Goal: Task Accomplishment & Management: Manage account settings

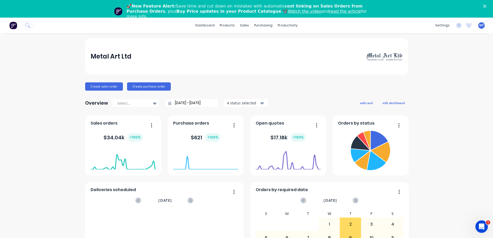
click at [288, 11] on link "Watch the video" at bounding box center [305, 11] width 34 height 5
click at [260, 24] on div "purchasing" at bounding box center [264, 25] width 24 height 8
click at [263, 24] on div "purchasing" at bounding box center [264, 25] width 24 height 8
click at [263, 42] on link "Purchase Orders" at bounding box center [283, 42] width 69 height 10
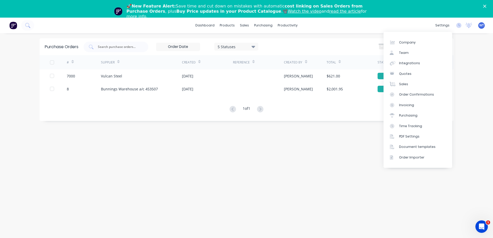
click at [444, 26] on div "settings" at bounding box center [442, 25] width 19 height 8
click at [406, 114] on div "Purchasing" at bounding box center [408, 115] width 18 height 5
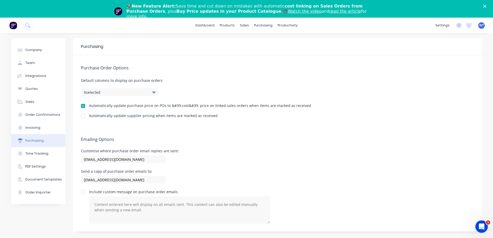
click at [83, 116] on div at bounding box center [83, 116] width 10 height 10
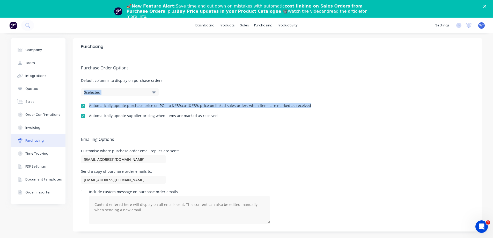
click at [390, 93] on div "Purchase Order Options Default columns to display on purchase orders 0 selected…" at bounding box center [277, 90] width 409 height 71
click at [271, 52] on div "Suppliers" at bounding box center [275, 53] width 16 height 5
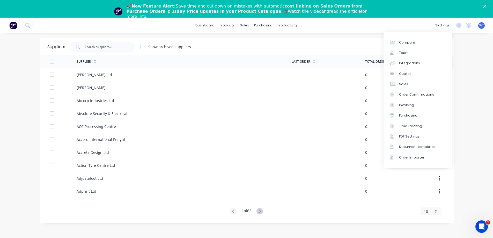
click at [443, 25] on div "settings" at bounding box center [442, 25] width 19 height 8
click at [412, 116] on div "Purchasing" at bounding box center [408, 115] width 18 height 5
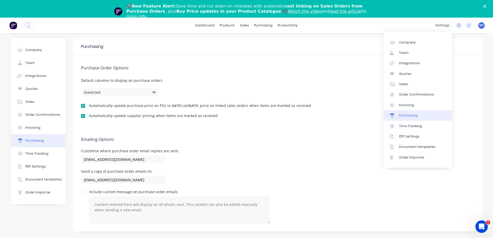
click at [442, 26] on div "settings" at bounding box center [442, 25] width 19 height 8
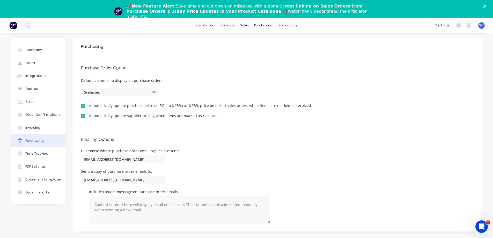
click at [356, 26] on div "dashboard products sales purchasing productivity dashboard products Product Cat…" at bounding box center [246, 26] width 493 height 16
click at [84, 115] on div at bounding box center [83, 116] width 10 height 10
click at [207, 25] on link "dashboard" at bounding box center [205, 25] width 24 height 8
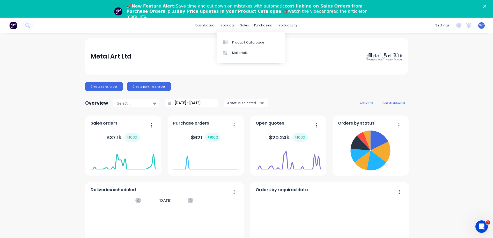
click at [245, 24] on div "sales" at bounding box center [245, 25] width 14 height 8
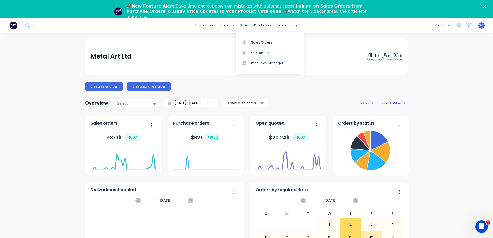
click at [258, 41] on div "Sales Orders" at bounding box center [261, 42] width 21 height 5
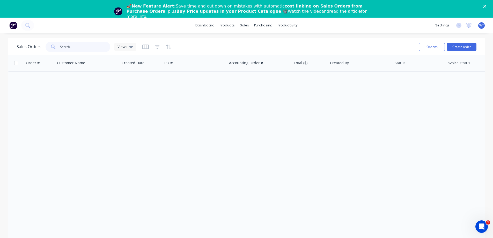
click at [84, 46] on input "text" at bounding box center [85, 47] width 51 height 10
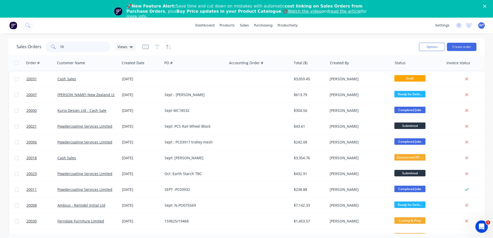
type input "13"
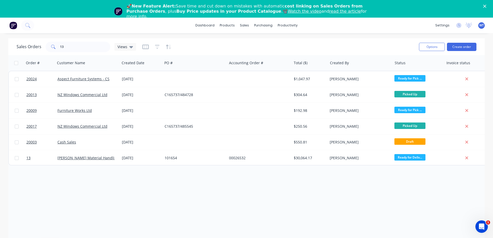
click at [28, 160] on span "13" at bounding box center [28, 157] width 4 height 5
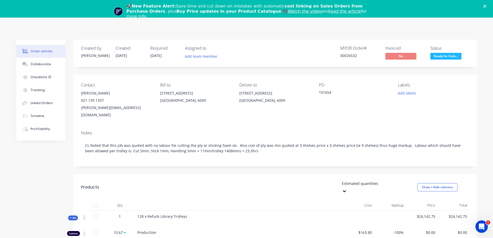
click at [37, 92] on div "Tracking" at bounding box center [38, 90] width 14 height 5
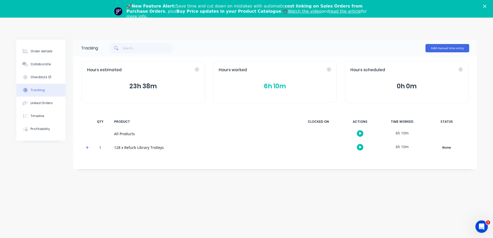
click at [329, 11] on link "read the article" at bounding box center [345, 11] width 32 height 5
click at [39, 66] on div "Collaborate" at bounding box center [41, 64] width 20 height 5
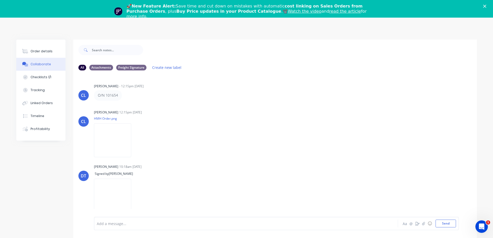
click at [48, 49] on div "Order details" at bounding box center [42, 51] width 22 height 5
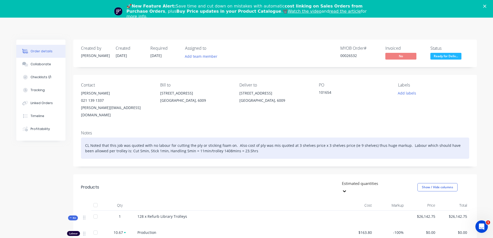
click at [260, 145] on div "CL Noted that this job was quoted with no labour for cutting the ply or stickin…" at bounding box center [275, 148] width 389 height 21
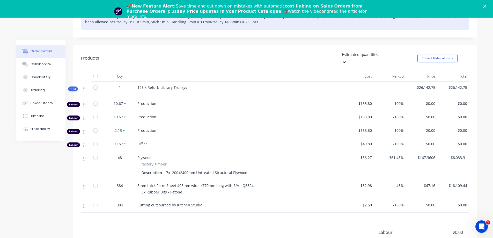
scroll to position [130, 0]
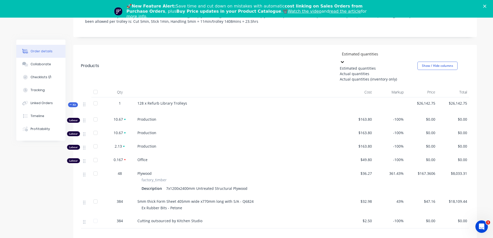
click at [359, 51] on div at bounding box center [379, 54] width 75 height 6
click at [342, 71] on div "Actual quantities" at bounding box center [379, 73] width 78 height 5
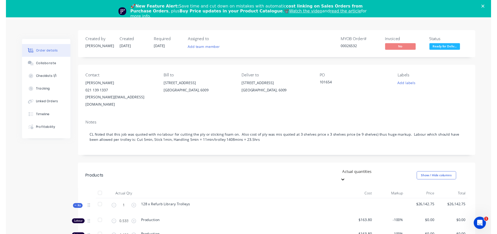
scroll to position [0, 0]
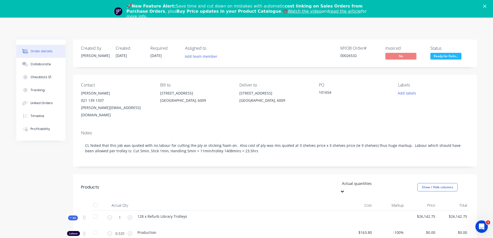
click at [487, 6] on icon "Close" at bounding box center [485, 6] width 3 height 3
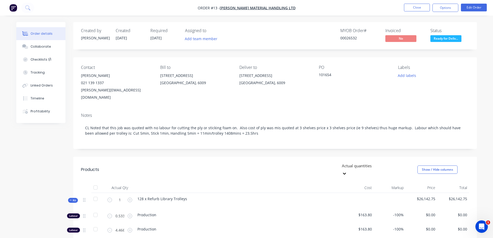
click at [418, 7] on button "Close" at bounding box center [417, 8] width 26 height 8
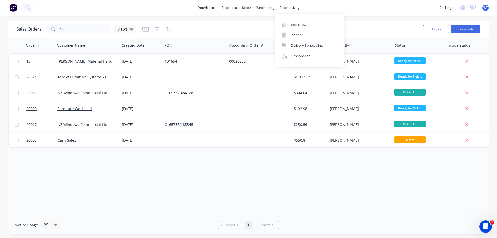
click at [298, 23] on div "Workflow" at bounding box center [299, 25] width 16 height 5
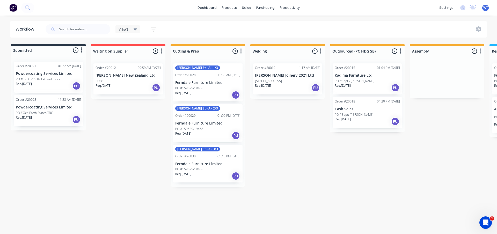
click at [261, 203] on html "dashboard products sales purchasing productivity dashboard products Product Cat…" at bounding box center [248, 101] width 497 height 203
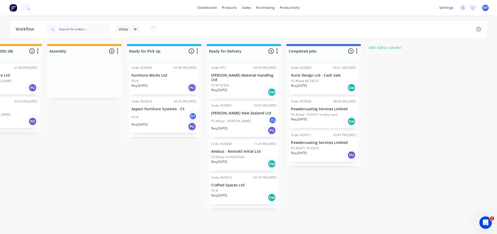
scroll to position [0, 367]
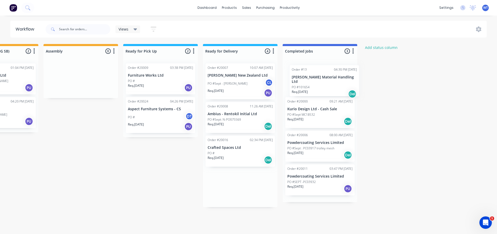
drag, startPoint x: 217, startPoint y: 71, endPoint x: 303, endPoint y: 73, distance: 85.5
click at [303, 73] on div "Submitted 2 Status colour #273444 hex #273444 Save Cancel Summaries Total order…" at bounding box center [62, 125] width 864 height 163
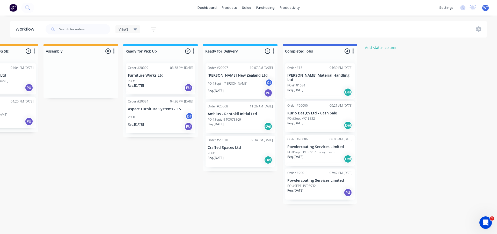
click at [231, 156] on div "Req. [DATE] Del" at bounding box center [240, 160] width 65 height 9
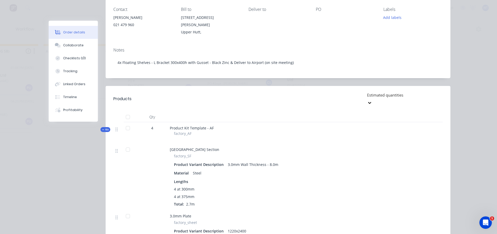
scroll to position [0, 0]
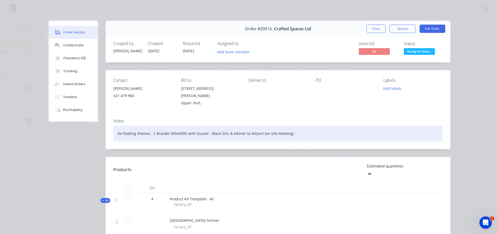
click at [292, 128] on div "4x Floating Shelves - L Bracket 300x400h with Gusset - Black Zinc & Deliver to …" at bounding box center [277, 134] width 329 height 16
drag, startPoint x: 358, startPoint y: 127, endPoint x: 360, endPoint y: 133, distance: 6.6
click at [358, 127] on div "4x Floating Shelves - L Bracket 300x400h with Gusset - Black Zinc & Deliver to …" at bounding box center [277, 134] width 329 height 16
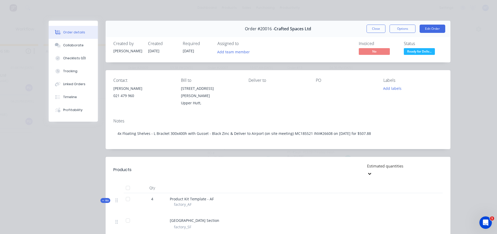
click at [64, 70] on div "Tracking" at bounding box center [70, 71] width 14 height 5
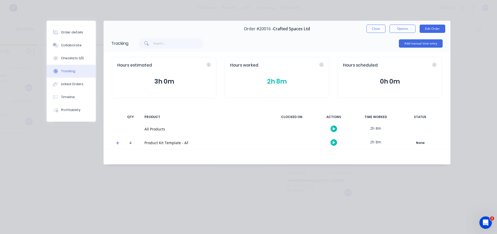
click at [117, 144] on icon at bounding box center [117, 143] width 3 height 4
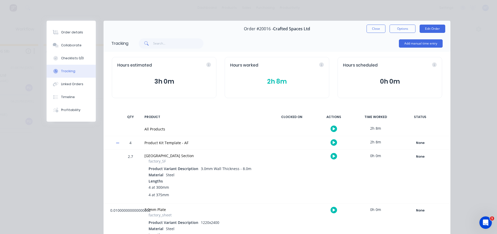
click at [275, 81] on button "2h 8m" at bounding box center [277, 82] width 94 height 10
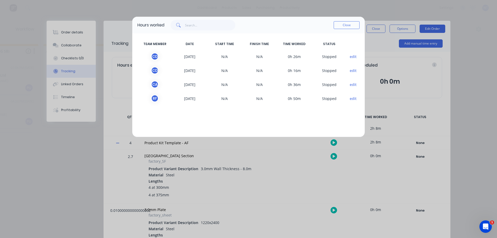
click at [354, 55] on button "edit" at bounding box center [353, 56] width 7 height 5
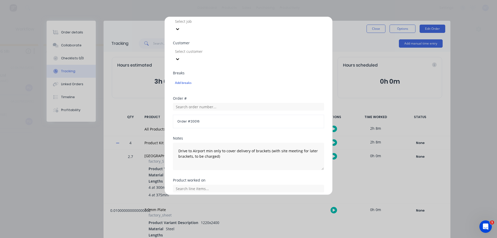
scroll to position [234, 0]
click at [263, 218] on button "Cancel" at bounding box center [265, 222] width 28 height 8
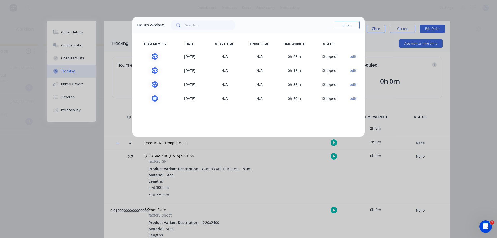
click at [354, 56] on button "edit" at bounding box center [353, 56] width 7 height 5
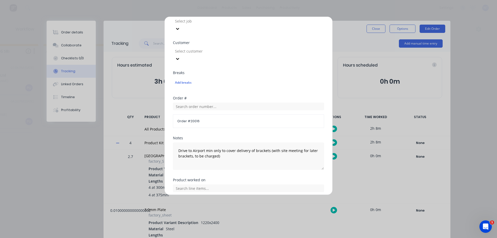
click at [259, 218] on button "Cancel" at bounding box center [265, 222] width 28 height 8
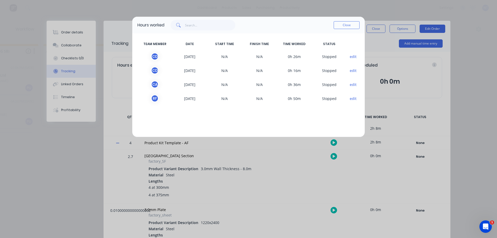
click at [350, 26] on button "Close" at bounding box center [347, 25] width 26 height 8
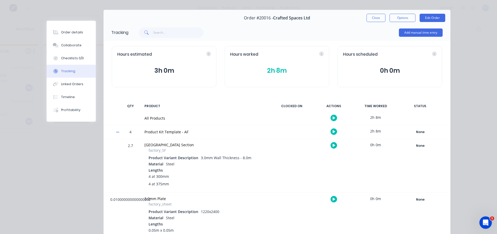
scroll to position [0, 0]
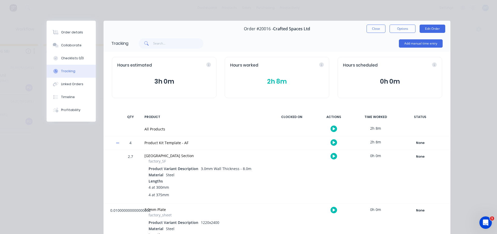
click at [66, 110] on div "Profitability" at bounding box center [70, 110] width 19 height 5
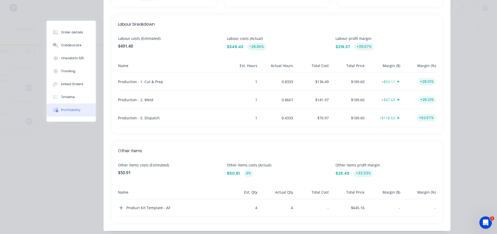
scroll to position [177, 0]
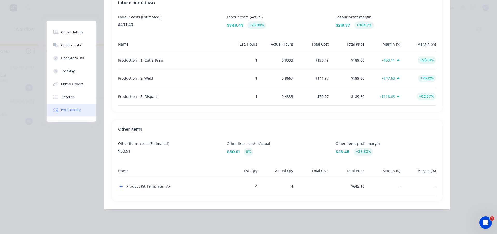
click at [120, 185] on icon "button" at bounding box center [121, 186] width 3 height 3
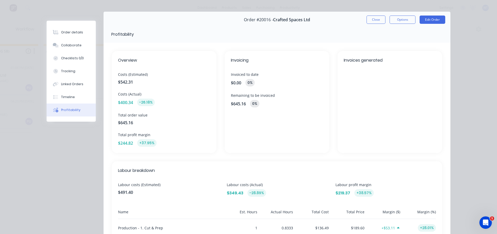
scroll to position [0, 0]
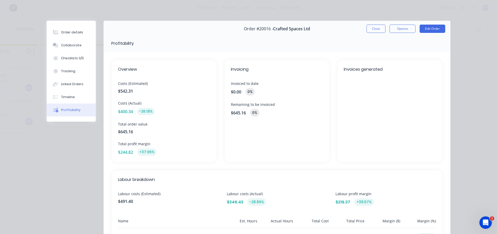
click at [374, 28] on button "Close" at bounding box center [376, 29] width 19 height 8
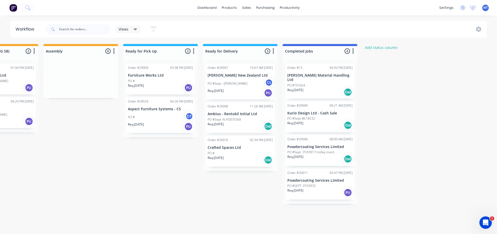
click at [218, 155] on div "PO #" at bounding box center [240, 153] width 65 height 5
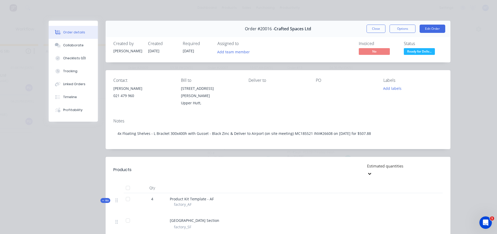
click at [317, 88] on div at bounding box center [345, 88] width 59 height 7
click at [317, 86] on div at bounding box center [345, 88] width 59 height 7
click at [317, 83] on div "PO" at bounding box center [345, 92] width 59 height 29
click at [432, 27] on button "Edit Order" at bounding box center [433, 29] width 26 height 8
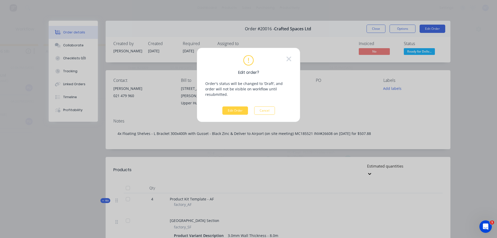
click at [236, 106] on button "Edit Order" at bounding box center [235, 110] width 26 height 8
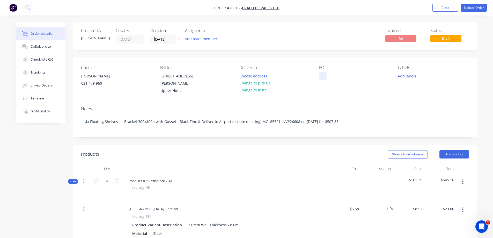
click at [322, 77] on div at bounding box center [323, 76] width 8 height 8
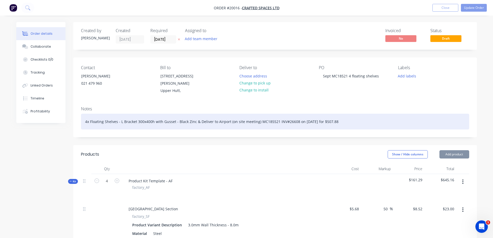
click at [372, 115] on div "4x Floating Shelves - L Bracket 300x400h with Gusset - Black Zinc & Deliver to …" at bounding box center [275, 122] width 389 height 16
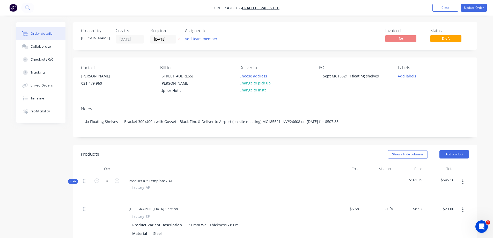
click at [383, 102] on div "Contact [PERSON_NAME] [PHONE_NUMBER] Bill to [STREET_ADDRESS][PERSON_NAME], Del…" at bounding box center [275, 80] width 404 height 45
click at [475, 8] on button "Update Order" at bounding box center [474, 8] width 26 height 8
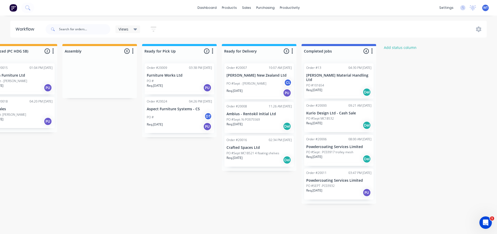
scroll to position [0, 367]
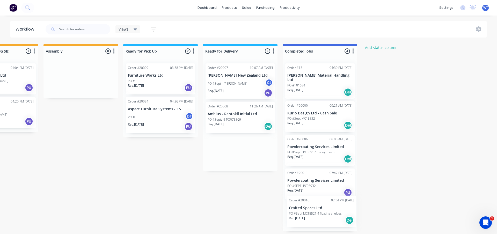
drag, startPoint x: 225, startPoint y: 159, endPoint x: 307, endPoint y: 220, distance: 102.4
click at [307, 220] on div "Submitted 2 Status colour #273444 hex #273444 Save Cancel Summaries Total order…" at bounding box center [62, 137] width 864 height 187
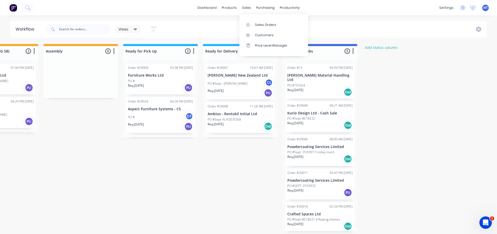
click at [252, 24] on div at bounding box center [250, 25] width 8 height 5
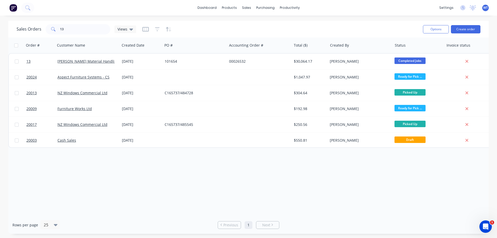
click at [111, 45] on icon "button" at bounding box center [110, 45] width 5 height 4
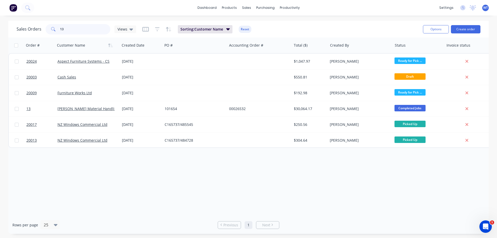
drag, startPoint x: 67, startPoint y: 28, endPoint x: 51, endPoint y: 28, distance: 15.5
click at [51, 28] on div "13" at bounding box center [78, 29] width 65 height 10
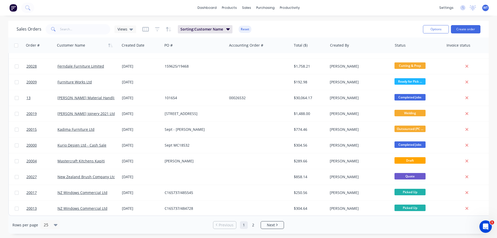
scroll to position [235, 0]
click at [270, 224] on span "Next" at bounding box center [271, 224] width 8 height 5
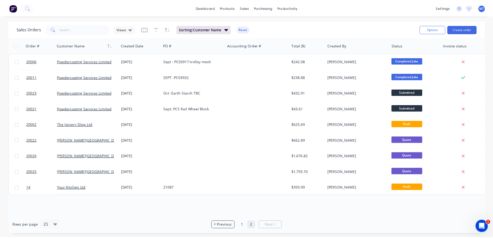
scroll to position [0, 0]
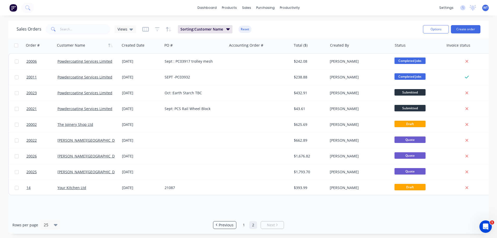
click at [32, 125] on span "20002" at bounding box center [31, 124] width 10 height 5
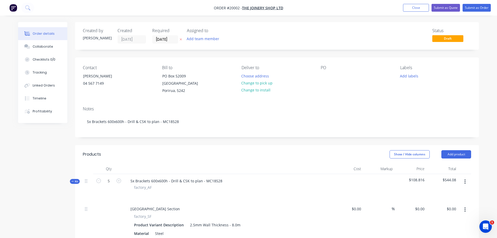
type input "$6.05"
type input "49.92"
type input "$9.07"
type input "$53.06"
type input "$2.60"
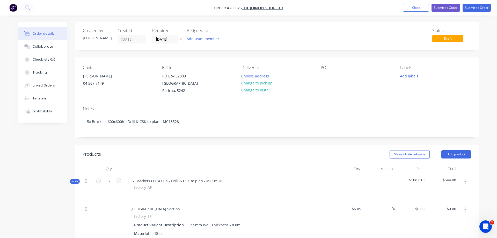
type input "50"
type input "$3.90"
type input "$0.49"
type input "$2.00"
type input "50"
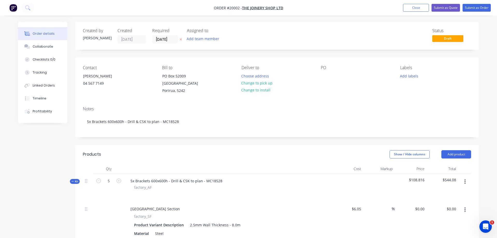
type input "$3.00"
type input "$15.00"
type input "$13.00"
type input "30"
type input "$16.90"
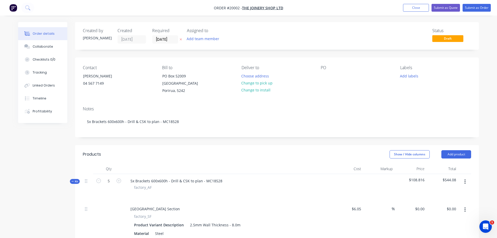
type input "$84.50"
type input "$49.80"
type input "80.72"
type input "$90.00"
type input "$59.99"
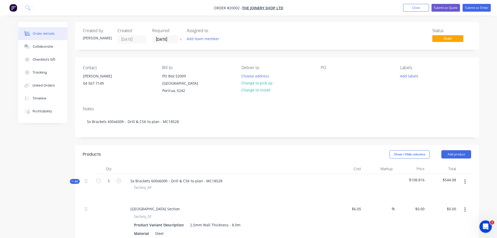
type input "$163.80"
type input "15.75"
type input "$189.60"
type input "$201.45"
type input "$163.80"
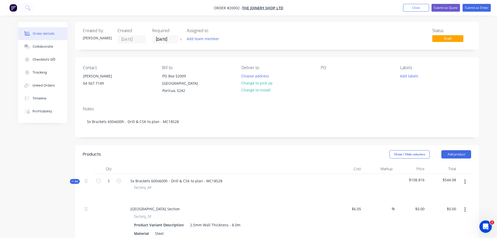
type input "15.75"
type input "$189.60"
type input "$110.63"
type input "$163.80"
type input "15.75"
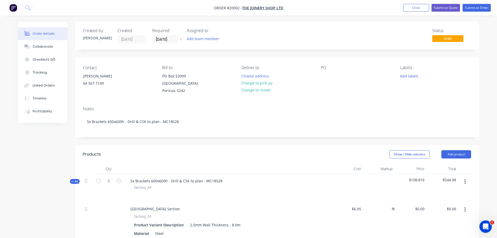
type input "$189.60"
type input "$18.96"
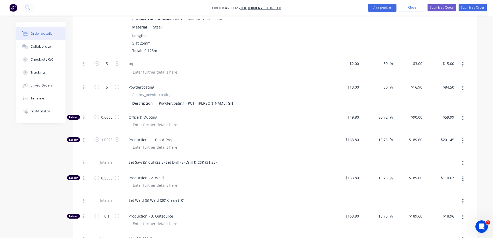
scroll to position [285, 0]
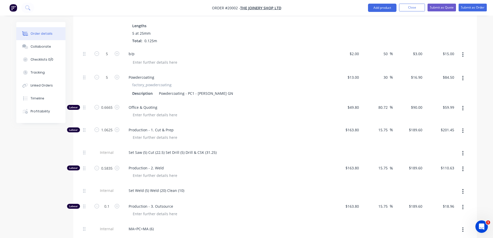
click at [40, 73] on div "Tracking" at bounding box center [38, 72] width 14 height 5
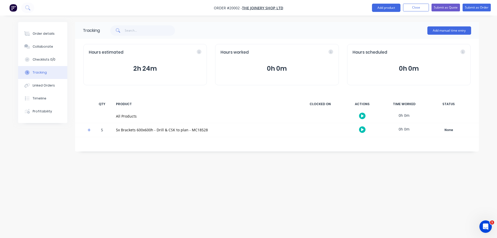
click at [89, 130] on icon at bounding box center [89, 129] width 3 height 3
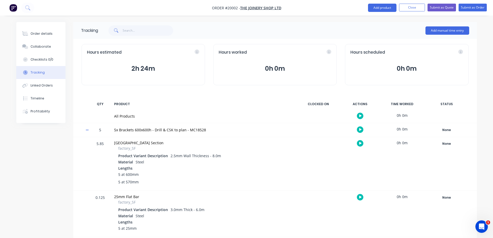
click at [444, 29] on button "Add manual time entry" at bounding box center [448, 30] width 44 height 8
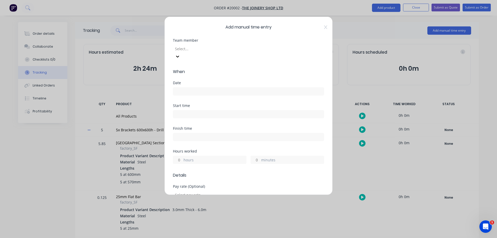
click at [219, 49] on div at bounding box center [212, 49] width 75 height 6
type input "r"
click at [257, 156] on input "minutes" at bounding box center [255, 160] width 9 height 8
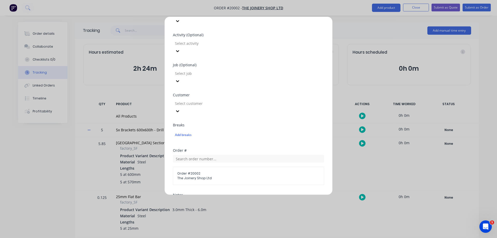
scroll to position [233, 0]
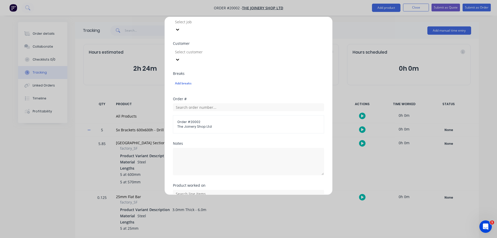
type input "44"
click at [217, 148] on textarea at bounding box center [248, 161] width 151 height 27
type textarea "stock check, cut all things needed, [PERSON_NAME], start drilling"
click at [197, 190] on input "text" at bounding box center [248, 194] width 151 height 8
click at [178, 218] on icon at bounding box center [178, 220] width 3 height 4
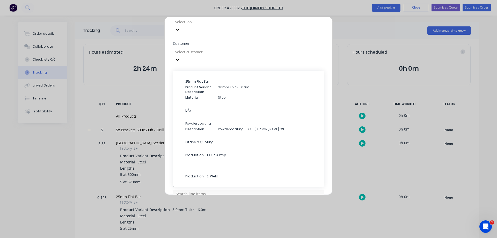
scroll to position [76, 0]
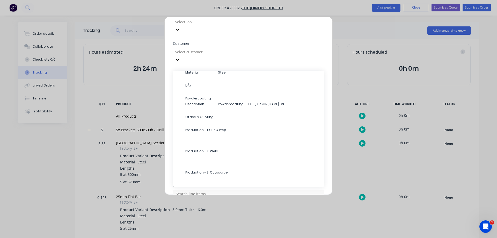
click at [200, 128] on span "Production - 1. Cut & Prep" at bounding box center [252, 130] width 135 height 5
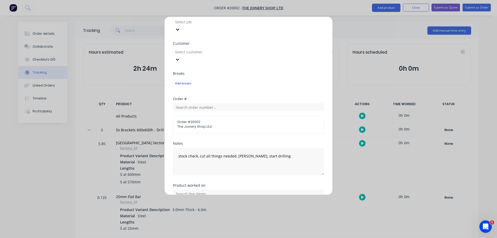
click at [235, 224] on button "Add manual time entry" at bounding box center [236, 228] width 44 height 8
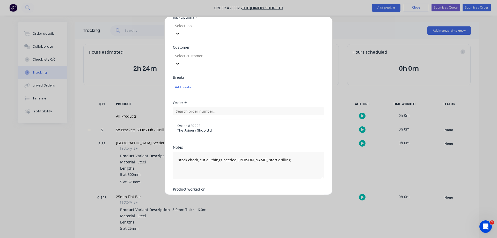
scroll to position [237, 0]
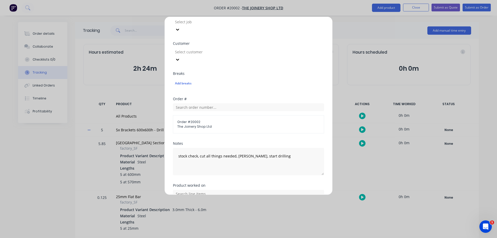
click at [230, 224] on button "Add manual time entry" at bounding box center [236, 228] width 44 height 8
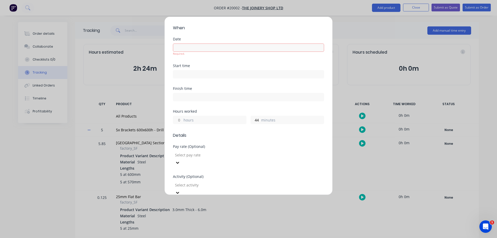
scroll to position [0, 0]
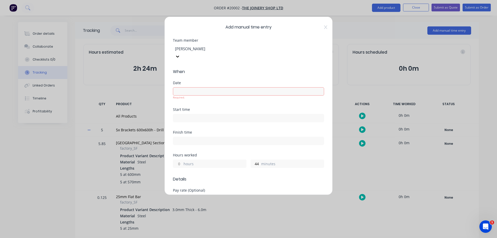
click at [225, 88] on input at bounding box center [248, 92] width 151 height 8
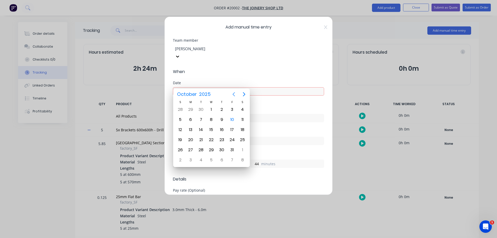
drag, startPoint x: 237, startPoint y: 94, endPoint x: 234, endPoint y: 94, distance: 3.2
click at [236, 94] on icon "Previous page" at bounding box center [234, 94] width 6 height 6
click at [202, 131] on div "16" at bounding box center [201, 130] width 8 height 8
type input "[DATE]"
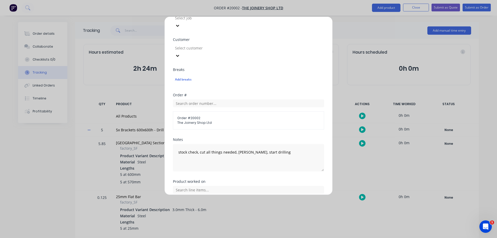
scroll to position [239, 0]
click at [232, 218] on button "Add manual time entry" at bounding box center [236, 222] width 44 height 8
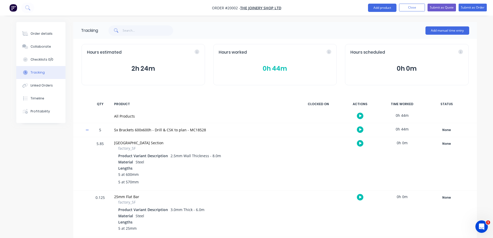
click at [443, 31] on button "Add manual time entry" at bounding box center [448, 30] width 44 height 8
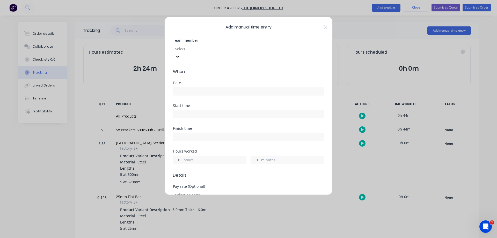
click at [190, 47] on div at bounding box center [212, 49] width 75 height 6
click at [188, 88] on input at bounding box center [248, 92] width 151 height 8
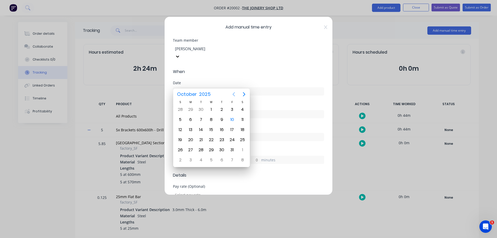
click at [233, 95] on icon "Previous page" at bounding box center [234, 94] width 6 height 6
click at [212, 129] on div "17" at bounding box center [212, 130] width 8 height 8
type input "[DATE]"
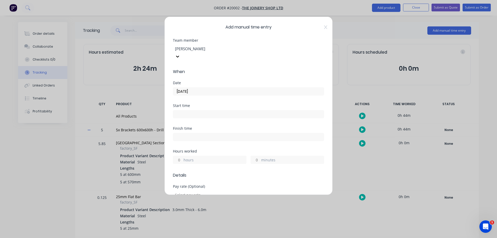
click at [255, 156] on input "minutes" at bounding box center [255, 160] width 9 height 8
type input "16"
click at [219, 157] on label "hours" at bounding box center [215, 160] width 63 height 6
click at [182, 156] on input "hours" at bounding box center [177, 160] width 9 height 8
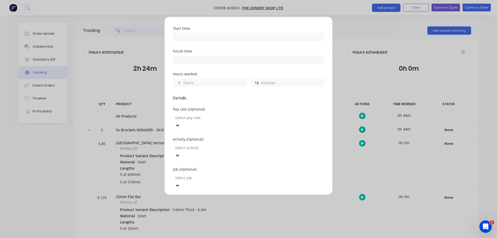
scroll to position [181, 0]
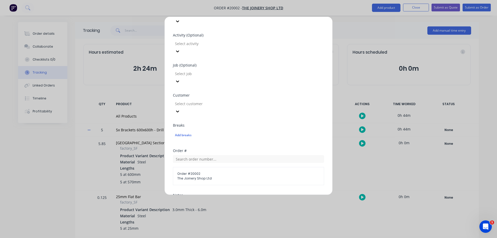
type input "1"
click at [199, 200] on textarea at bounding box center [248, 213] width 151 height 27
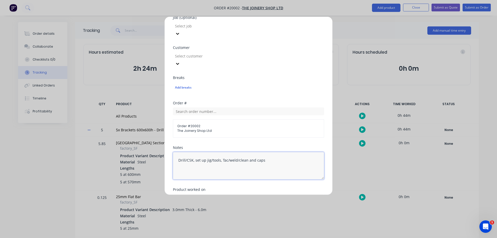
scroll to position [239, 0]
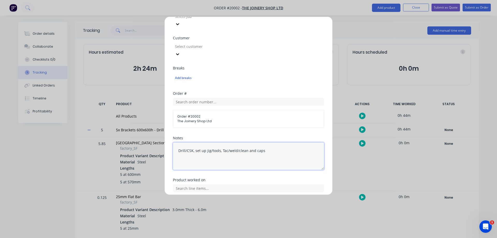
type textarea "Drill/CSK, set up jig/tools, Tac/weld/clean and caps"
click at [182, 184] on input "text" at bounding box center [248, 188] width 151 height 8
click at [178, 212] on icon at bounding box center [178, 214] width 3 height 4
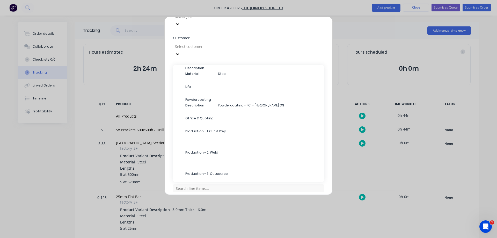
scroll to position [76, 0]
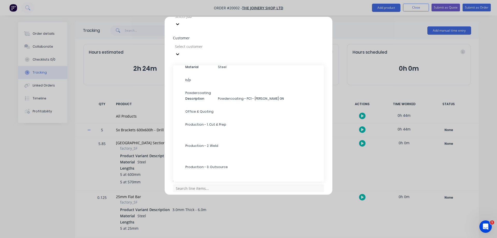
click at [201, 143] on span "Production - 2. Weld" at bounding box center [252, 145] width 135 height 5
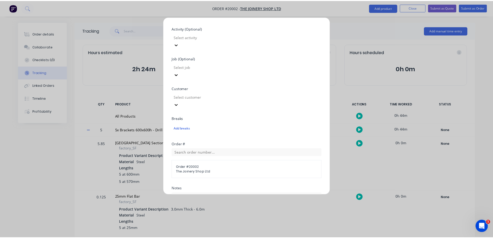
scroll to position [239, 0]
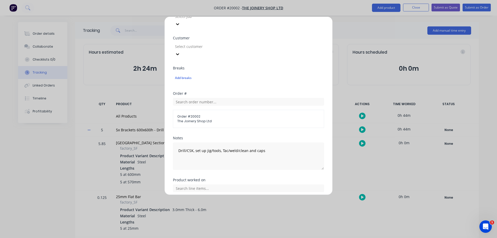
click at [231, 218] on button "Add manual time entry" at bounding box center [236, 222] width 44 height 8
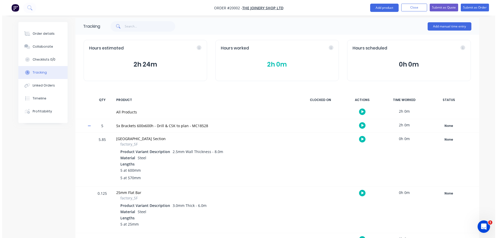
scroll to position [0, 0]
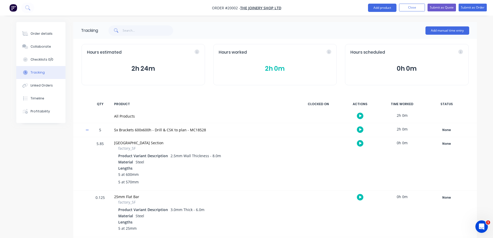
click at [439, 30] on button "Add manual time entry" at bounding box center [448, 30] width 44 height 8
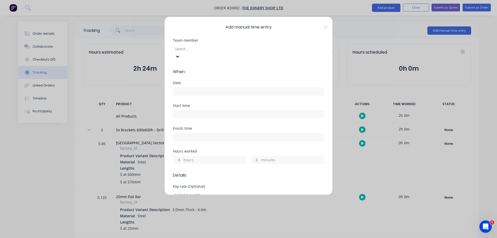
click at [197, 46] on div at bounding box center [212, 49] width 75 height 6
click at [197, 88] on input at bounding box center [248, 92] width 151 height 8
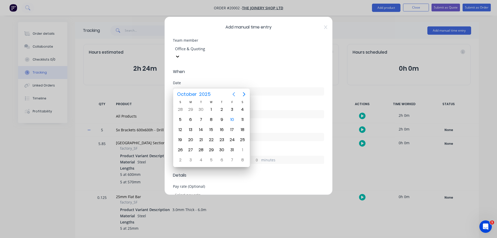
click at [233, 96] on icon "Previous page" at bounding box center [234, 94] width 6 height 6
click at [211, 120] on div "10" at bounding box center [212, 120] width 8 height 8
type input "[DATE]"
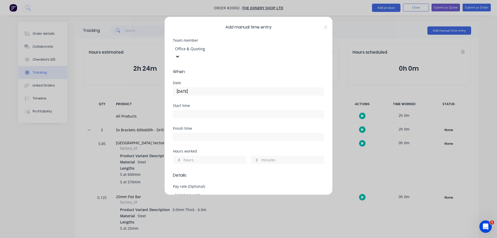
click at [255, 156] on input "minutes" at bounding box center [255, 160] width 9 height 8
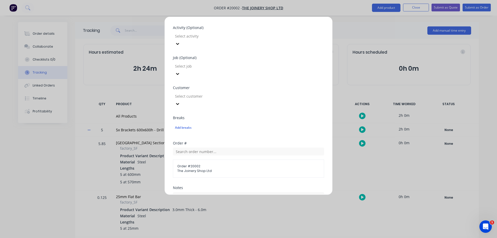
scroll to position [207, 0]
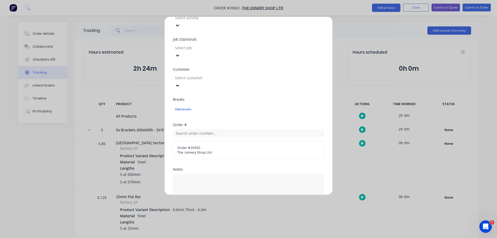
type input "5"
click at [189, 174] on textarea at bounding box center [248, 187] width 151 height 27
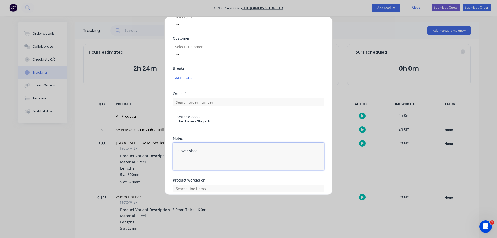
scroll to position [239, 0]
type textarea "Cover sheet"
click at [184, 184] on input "text" at bounding box center [248, 188] width 151 height 8
click at [180, 212] on icon at bounding box center [178, 214] width 3 height 4
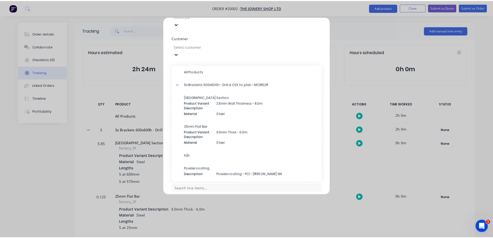
scroll to position [26, 0]
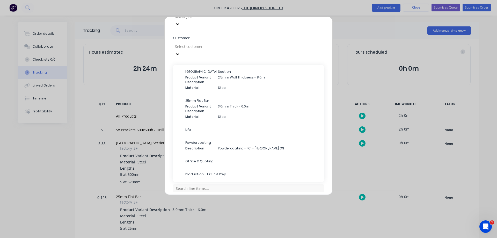
click at [202, 159] on span "Office & Quoting" at bounding box center [252, 161] width 135 height 5
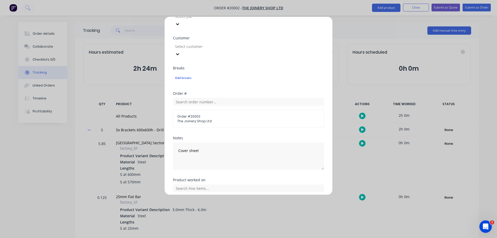
click at [232, 218] on button "Add manual time entry" at bounding box center [236, 222] width 44 height 8
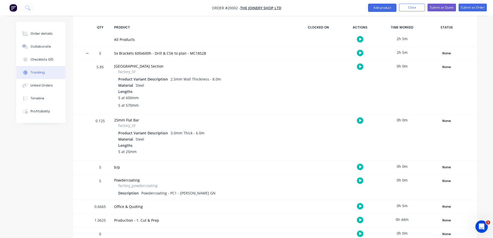
scroll to position [0, 0]
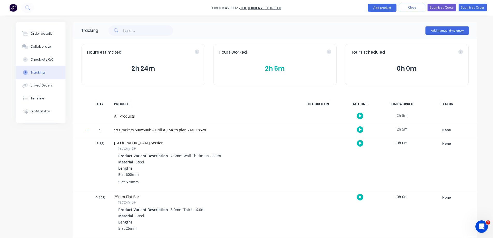
click at [40, 110] on div "Profitability" at bounding box center [40, 111] width 19 height 5
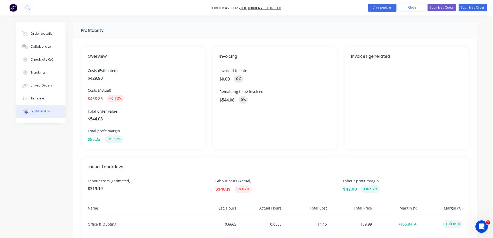
click at [44, 34] on div "Order details" at bounding box center [42, 33] width 22 height 5
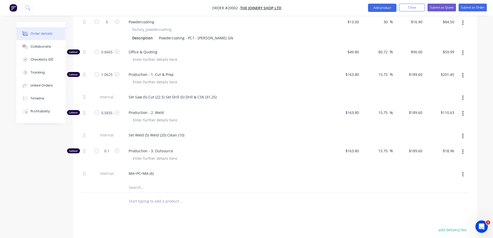
scroll to position [414, 0]
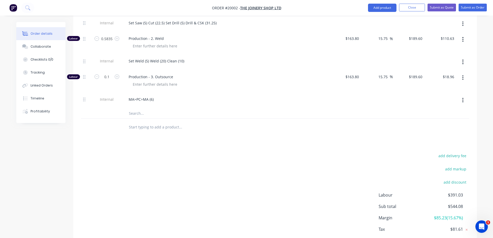
click at [456, 166] on button "add markup" at bounding box center [456, 169] width 27 height 7
click at [455, 166] on input at bounding box center [449, 170] width 23 height 8
type input "12"
click at [366, 156] on div "add delivery fee Markup name (Optional) 12 12 0% add discount Labour $391.03 Su…" at bounding box center [275, 201] width 389 height 99
click at [419, 166] on input at bounding box center [407, 170] width 47 height 8
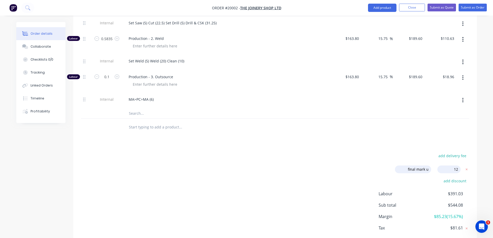
type input "final mark up"
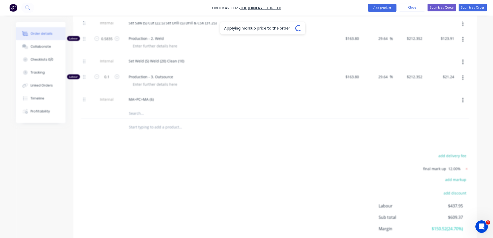
type input "67.91"
type input "$10.1584"
type input "$59.43"
type input "68"
type input "$4.368"
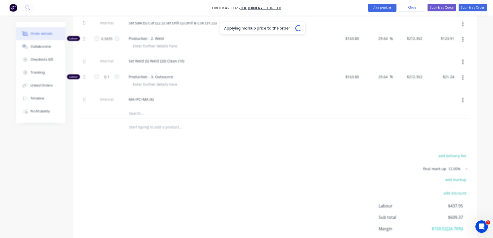
type input "$0.55"
type input "68"
type input "$3.36"
type input "$16.80"
type input "45.6"
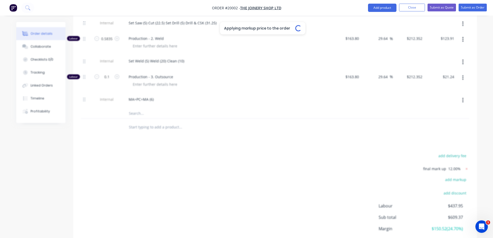
type input "$18.928"
type input "$94.64"
type input "102.41"
type input "$100.80"
type input "$67.18"
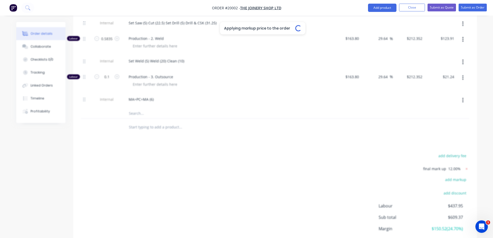
type input "29.64"
type input "$212.352"
type input "$225.62"
type input "29.64"
type input "$212.352"
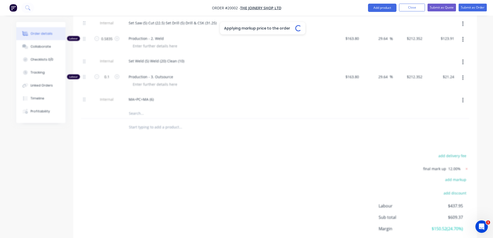
type input "$123.91"
type input "29.64"
type input "$212.352"
type input "$21.24"
click at [454, 166] on span "12.00%" at bounding box center [455, 168] width 12 height 5
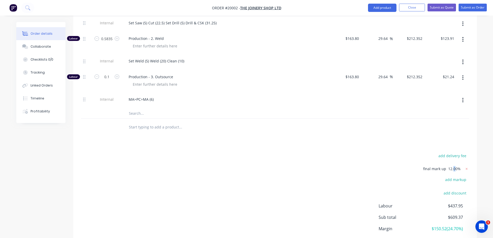
click at [457, 166] on span "12.00%" at bounding box center [455, 168] width 12 height 5
click at [458, 166] on span "12.00%" at bounding box center [455, 168] width 12 height 5
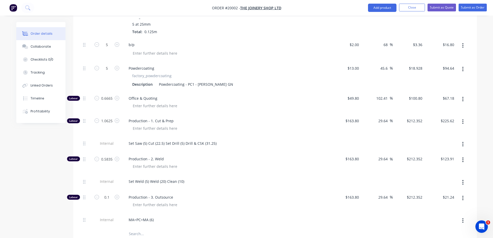
scroll to position [285, 0]
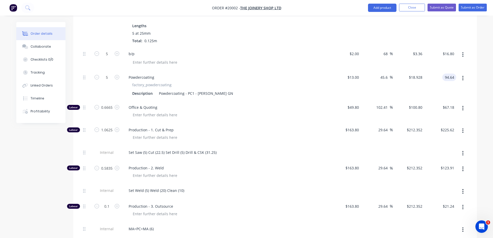
click at [452, 74] on input "94.64" at bounding box center [451, 78] width 12 height 8
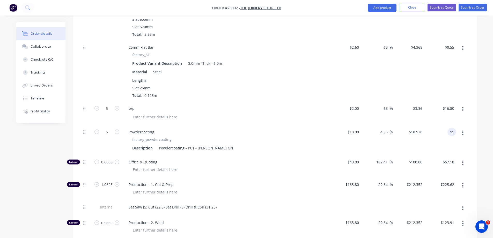
scroll to position [242, 0]
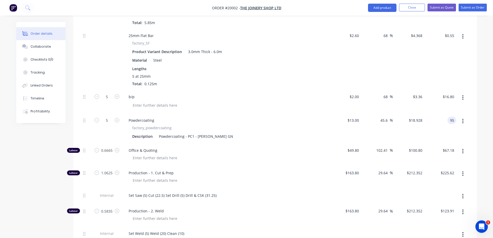
type input "95"
type input "46.15"
type input "$19.00"
type input "$95.00"
type input "67.18"
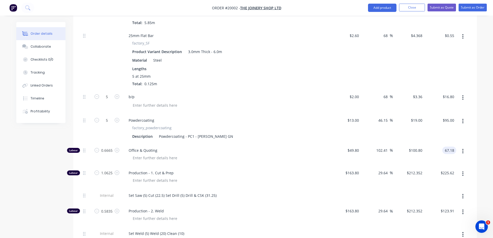
click at [450, 148] on input "67.18" at bounding box center [451, 151] width 12 height 8
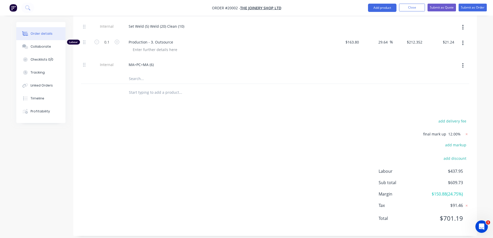
scroll to position [320, 0]
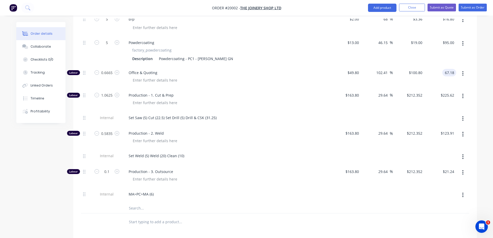
type input "95.00"
type input "102.4"
type input "$100.7952"
type input "$67.18"
click at [453, 39] on input "95.00" at bounding box center [451, 43] width 12 height 8
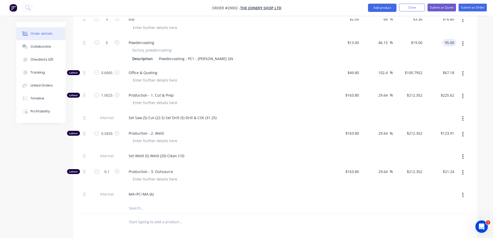
click at [448, 39] on input "95.00" at bounding box center [451, 43] width 12 height 8
type input "96"
type input "47.69"
type input "$19.20"
click at [425, 56] on div "$96.00 $96.00" at bounding box center [441, 51] width 32 height 30
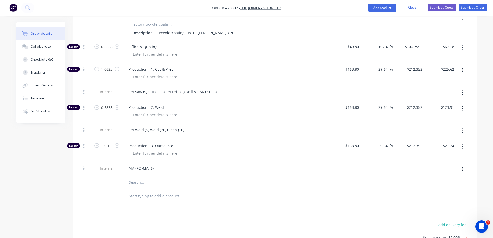
scroll to position [268, 0]
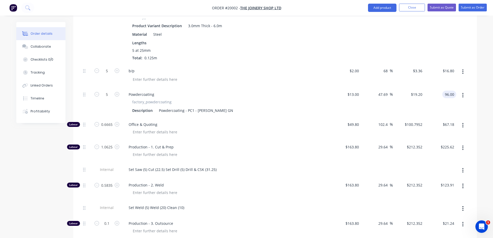
click at [452, 91] on input "96.00" at bounding box center [451, 95] width 12 height 8
type input "96.12"
type input "47.88"
type input "$19.224"
click at [464, 105] on div at bounding box center [463, 103] width 13 height 30
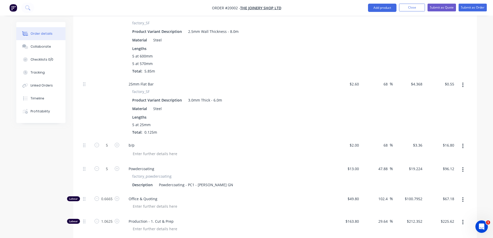
scroll to position [190, 0]
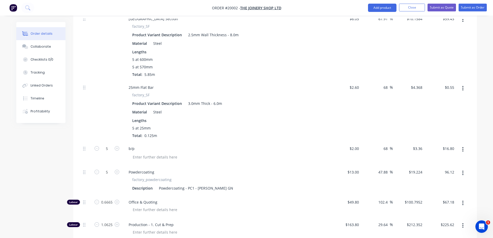
click at [453, 168] on input "96.12" at bounding box center [450, 172] width 14 height 8
click at [453, 168] on input "96.12" at bounding box center [451, 172] width 12 height 8
type input "96.16"
type input "47.94"
type input "$19.232"
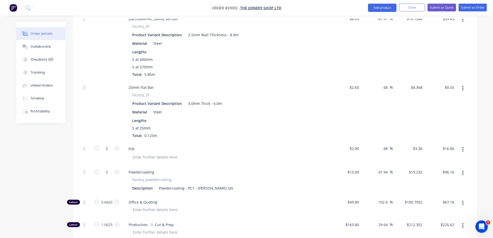
click at [470, 170] on div "Qty Cost Markup Price Total Kit 5 5x Brackets 600x600h - Drill & CSK to plan - …" at bounding box center [275, 167] width 404 height 386
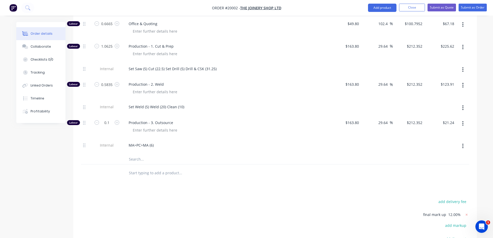
scroll to position [268, 0]
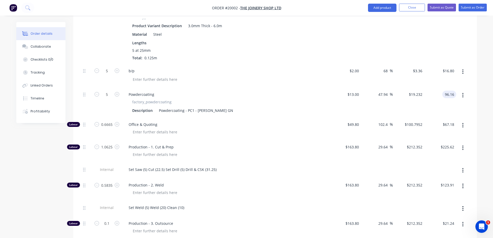
click at [454, 91] on input "96.16" at bounding box center [451, 95] width 12 height 8
type input "96.17"
type input "47.95"
type input "$19.234"
type input "$96.17"
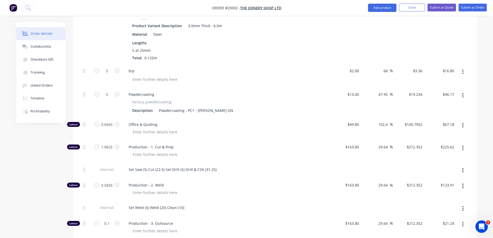
click at [436, 103] on div "$96.17 $96.17" at bounding box center [441, 103] width 32 height 30
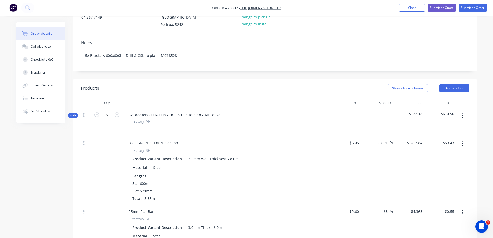
scroll to position [67, 0]
click at [471, 9] on button "Submit as Order" at bounding box center [473, 8] width 28 height 8
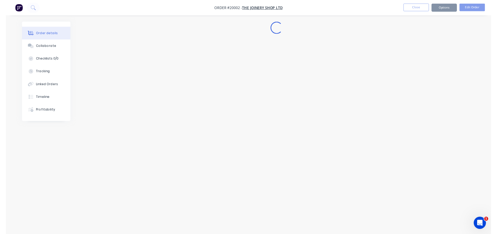
scroll to position [0, 0]
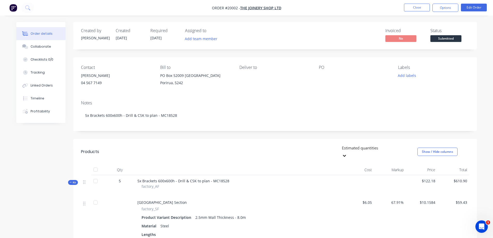
click at [418, 10] on button "Close" at bounding box center [417, 8] width 26 height 8
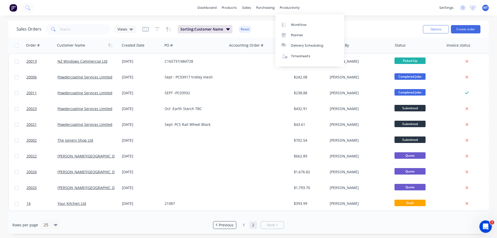
click at [294, 25] on div "Workflow" at bounding box center [299, 25] width 16 height 5
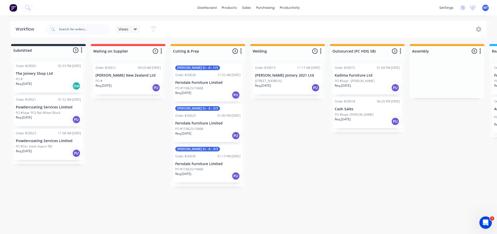
click at [25, 81] on div "PO #" at bounding box center [48, 79] width 65 height 5
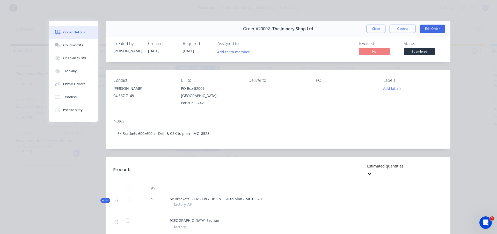
click at [429, 26] on button "Edit Order" at bounding box center [433, 29] width 26 height 8
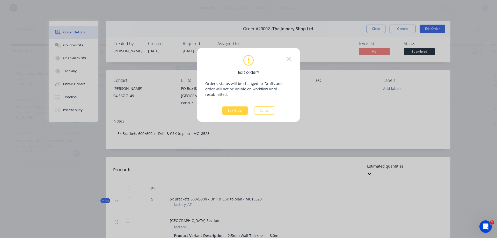
click at [238, 107] on button "Edit Order" at bounding box center [235, 110] width 26 height 8
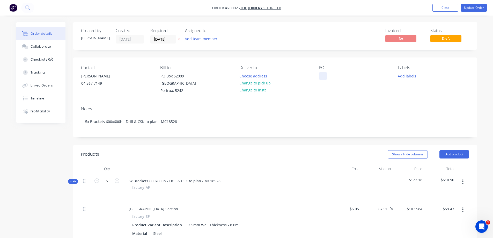
click at [322, 73] on div at bounding box center [323, 76] width 8 height 8
click at [476, 8] on button "Update Order" at bounding box center [474, 8] width 26 height 8
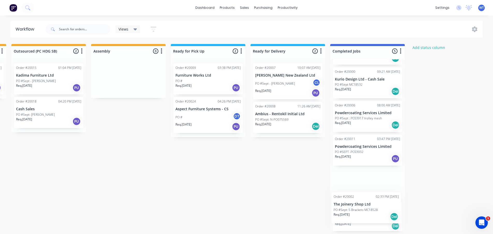
scroll to position [34, 0]
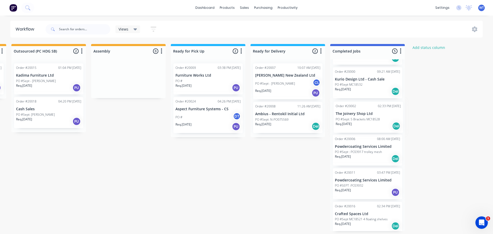
drag, startPoint x: 48, startPoint y: 82, endPoint x: 370, endPoint y: 122, distance: 323.9
click at [370, 122] on div "Submitted 3 Status colour #273444 hex #273444 Save Cancel Summaries Total order…" at bounding box center [109, 137] width 864 height 187
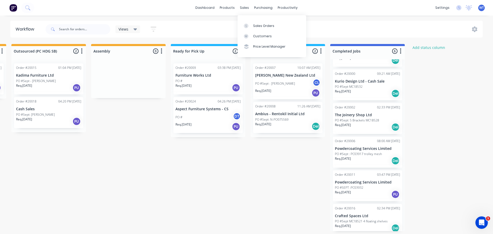
click at [257, 25] on div "Sales Orders" at bounding box center [263, 26] width 21 height 5
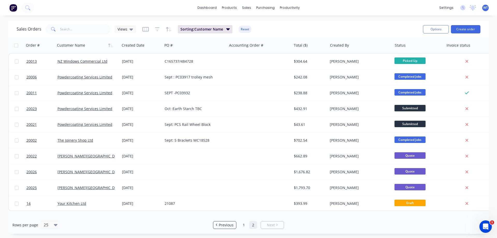
click at [0, 0] on div at bounding box center [0, 0] width 0 height 0
click at [437, 46] on icon "button" at bounding box center [436, 45] width 5 height 4
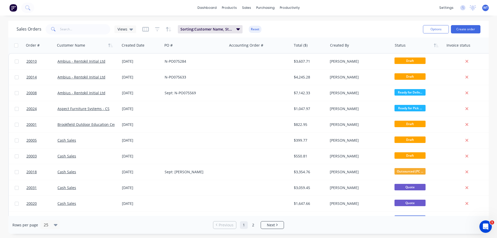
drag, startPoint x: 404, startPoint y: 47, endPoint x: 420, endPoint y: 47, distance: 16.3
click at [0, 0] on div at bounding box center [0, 0] width 0 height 0
click at [436, 45] on icon "button" at bounding box center [437, 46] width 2 height 4
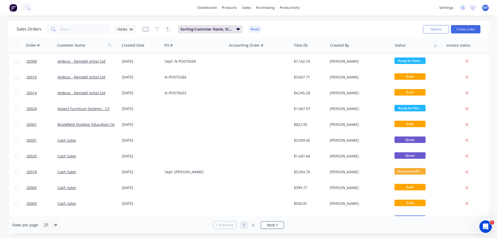
click at [145, 28] on icon "button" at bounding box center [145, 29] width 6 height 5
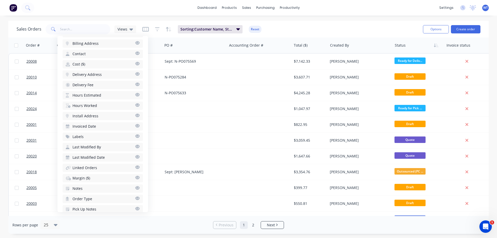
scroll to position [183, 0]
click at [135, 148] on icon "button" at bounding box center [137, 148] width 5 height 4
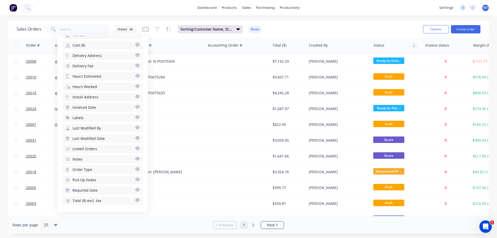
scroll to position [0, 46]
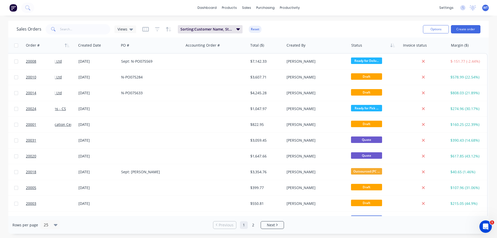
click at [391, 44] on icon "button" at bounding box center [393, 45] width 5 height 4
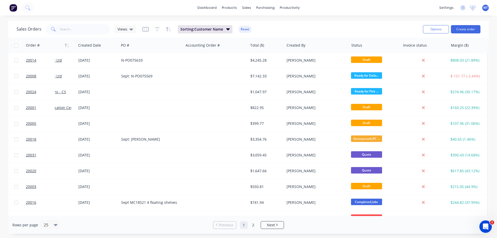
scroll to position [0, 44]
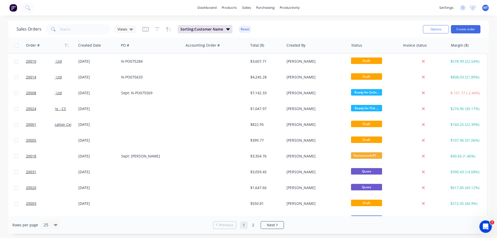
click at [245, 29] on button "Reset" at bounding box center [245, 29] width 13 height 7
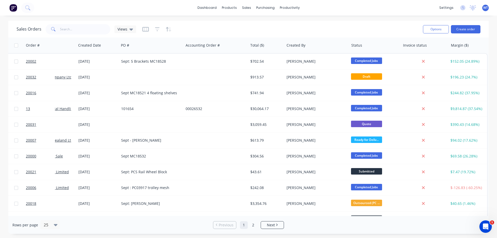
click at [392, 46] on icon "button" at bounding box center [393, 45] width 5 height 4
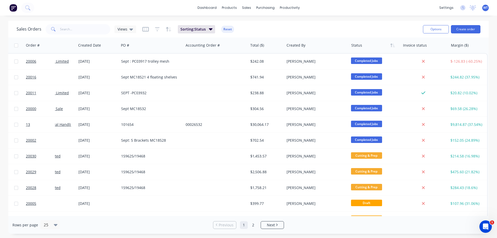
click at [0, 0] on div at bounding box center [0, 0] width 0 height 0
click at [113, 48] on button "button" at bounding box center [111, 45] width 8 height 8
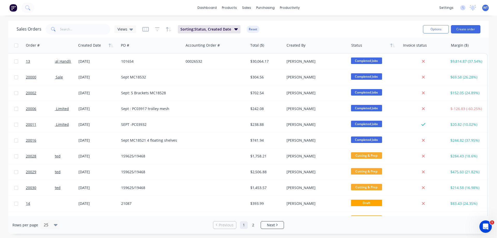
click at [251, 29] on button "Reset" at bounding box center [253, 29] width 13 height 7
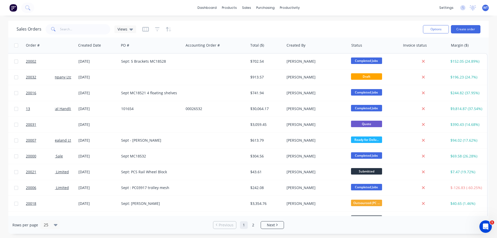
click at [110, 48] on button "button" at bounding box center [111, 45] width 8 height 8
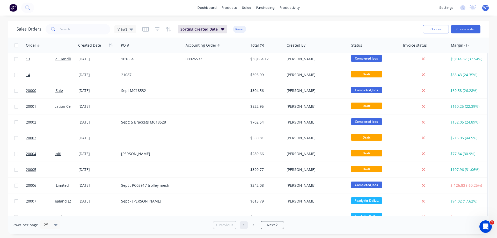
scroll to position [0, 46]
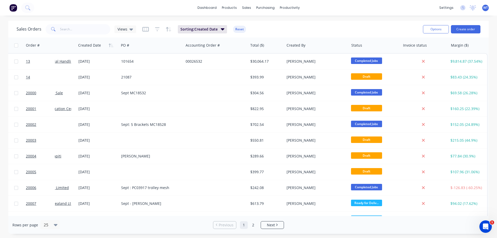
click at [48, 45] on icon "button" at bounding box center [47, 45] width 5 height 4
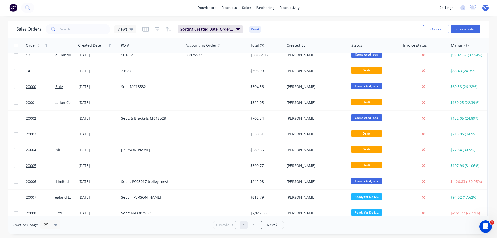
scroll to position [0, 44]
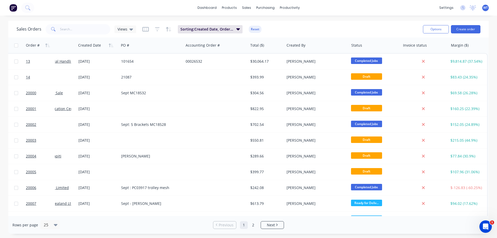
click at [210, 8] on link "dashboard" at bounding box center [207, 8] width 24 height 8
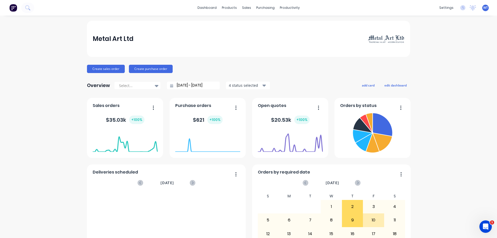
drag, startPoint x: 89, startPoint y: 85, endPoint x: 141, endPoint y: 86, distance: 51.6
click at [90, 85] on div "Overview" at bounding box center [98, 85] width 23 height 10
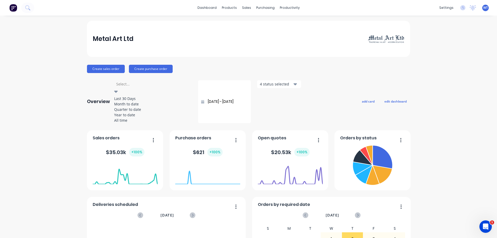
click at [118, 89] on icon at bounding box center [116, 92] width 4 height 6
click at [134, 97] on div "Last 30 Days" at bounding box center [153, 98] width 78 height 5
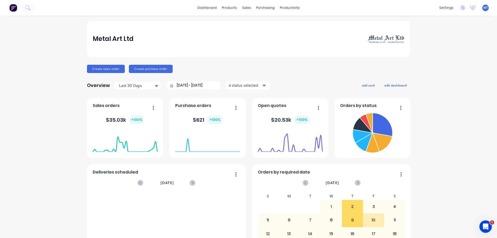
click at [191, 85] on input "[DATE] - [DATE]" at bounding box center [195, 86] width 45 height 8
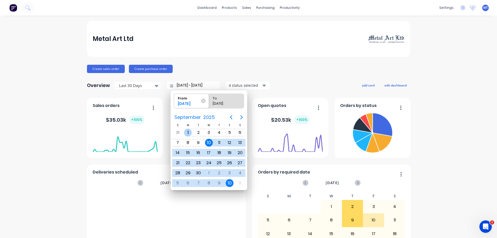
click at [187, 132] on div "1" at bounding box center [188, 133] width 8 height 8
type input "[DATE] - [DATE]"
radio input "false"
radio input "true"
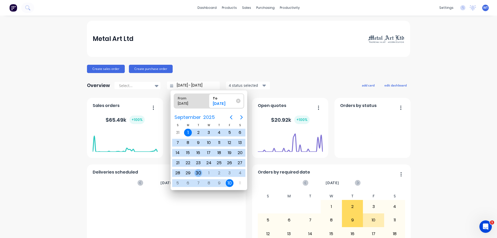
click at [198, 173] on div "30" at bounding box center [199, 173] width 8 height 8
type input "[DATE] - [DATE]"
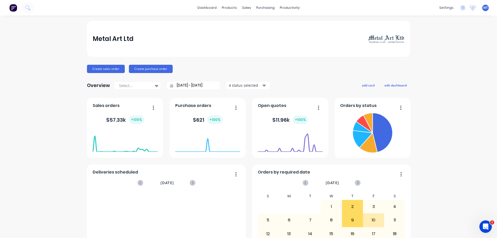
click at [263, 87] on icon "button" at bounding box center [265, 86] width 4 height 6
click at [289, 66] on div "Create sales order Create purchase order" at bounding box center [248, 69] width 323 height 8
click at [288, 22] on link "Workflow" at bounding box center [308, 24] width 69 height 10
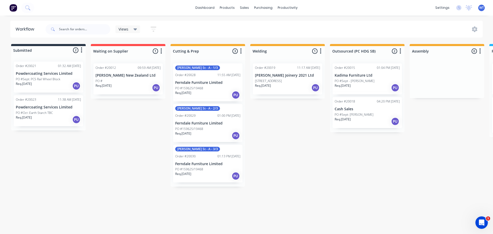
click at [207, 84] on p "Ferndale Furniture Limited" at bounding box center [207, 83] width 65 height 4
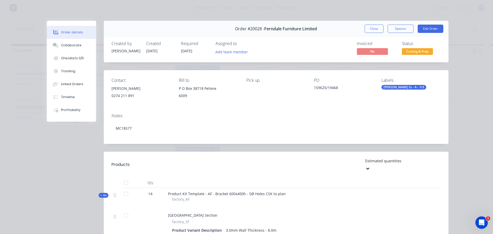
click at [69, 71] on div "Tracking" at bounding box center [68, 71] width 14 height 5
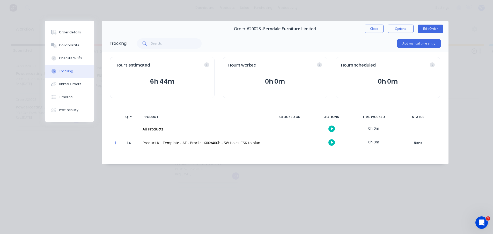
click at [371, 26] on button "Close" at bounding box center [374, 29] width 19 height 8
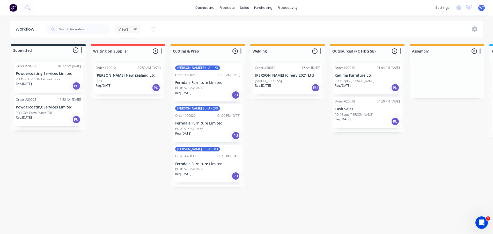
click at [207, 6] on link "dashboard" at bounding box center [205, 8] width 24 height 8
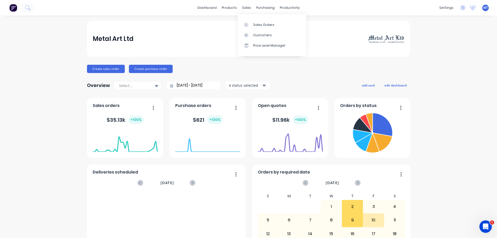
click at [261, 46] on div "Price Level Manager" at bounding box center [269, 45] width 32 height 5
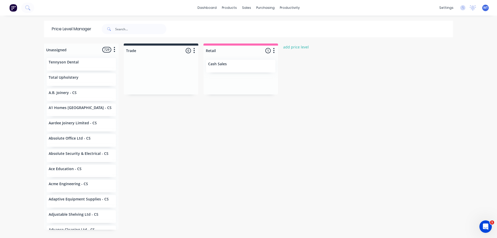
click at [210, 6] on link "dashboard" at bounding box center [207, 8] width 24 height 8
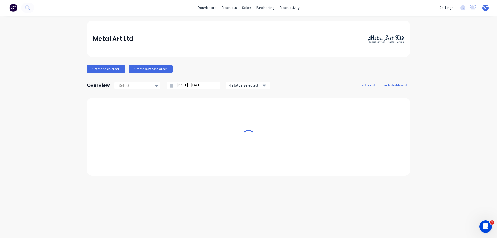
click at [210, 8] on link "dashboard" at bounding box center [207, 8] width 24 height 8
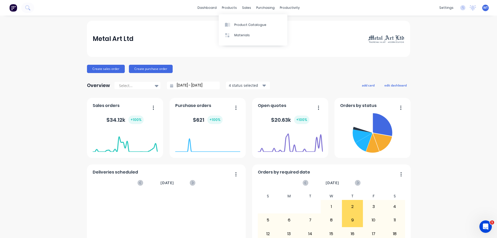
click at [232, 8] on div "products" at bounding box center [229, 8] width 20 height 8
click at [245, 7] on div "sales" at bounding box center [247, 8] width 14 height 8
click at [294, 55] on div "Timesheets" at bounding box center [298, 56] width 19 height 5
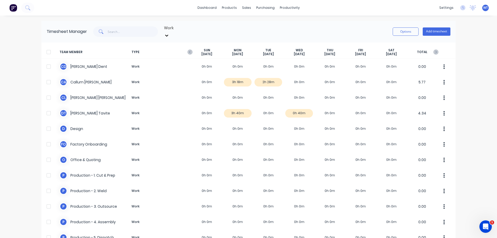
click at [401, 29] on button "Options" at bounding box center [406, 31] width 26 height 8
drag, startPoint x: 354, startPoint y: 27, endPoint x: 350, endPoint y: 26, distance: 3.6
click at [354, 26] on div "Work Options Approve Unapprove Download Export Add timesheet" at bounding box center [269, 32] width 364 height 16
click at [479, 53] on div "dashboard products sales purchasing productivity dashboard products Product Cat…" at bounding box center [248, 119] width 497 height 238
click at [431, 28] on button "Add timesheet" at bounding box center [437, 31] width 28 height 8
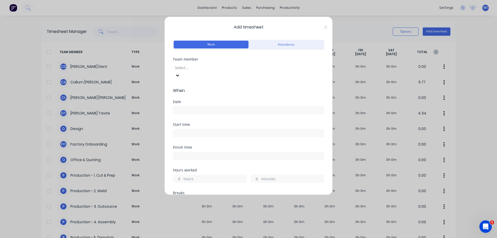
click at [324, 26] on icon at bounding box center [325, 27] width 3 height 4
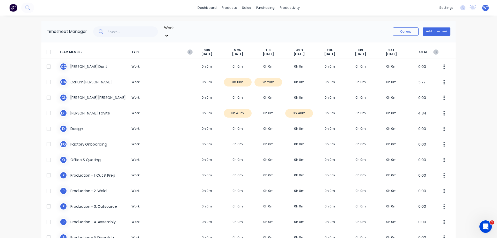
click at [443, 78] on button "button" at bounding box center [444, 82] width 11 height 10
click at [471, 77] on div "dashboard products sales purchasing productivity dashboard products Product Cat…" at bounding box center [248, 119] width 497 height 238
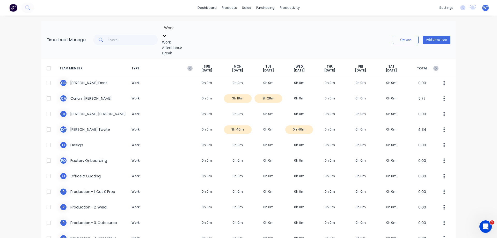
click at [167, 33] on div at bounding box center [164, 36] width 5 height 6
drag, startPoint x: 178, startPoint y: 51, endPoint x: 189, endPoint y: 39, distance: 16.1
click at [178, 50] on div "Attendance" at bounding box center [201, 47] width 78 height 5
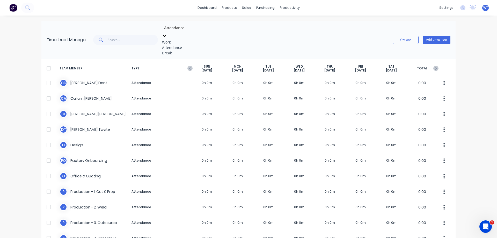
click at [167, 33] on icon at bounding box center [164, 35] width 5 height 5
drag, startPoint x: 181, startPoint y: 59, endPoint x: 191, endPoint y: 42, distance: 19.2
click at [181, 56] on div "Break" at bounding box center [201, 52] width 78 height 5
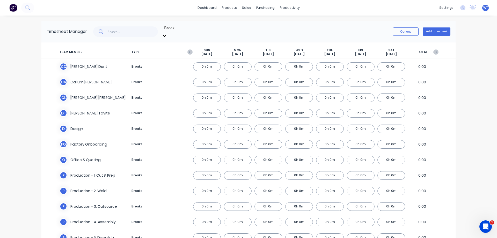
click at [166, 35] on icon at bounding box center [164, 36] width 3 height 2
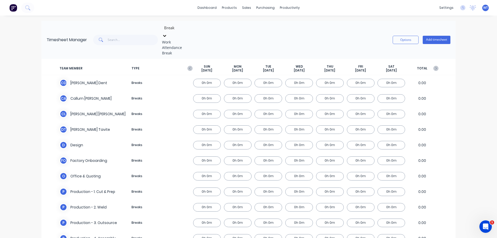
click at [185, 40] on div "Work" at bounding box center [201, 41] width 78 height 5
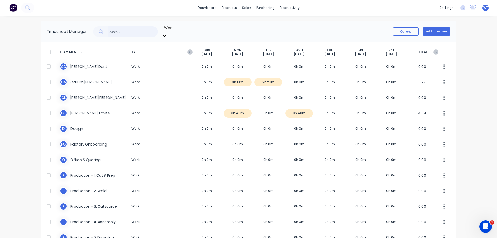
click at [121, 29] on input "text" at bounding box center [133, 31] width 51 height 10
click at [298, 26] on div "Work Options Add timesheet" at bounding box center [269, 32] width 364 height 16
click at [189, 51] on icon "button" at bounding box center [190, 52] width 2 height 3
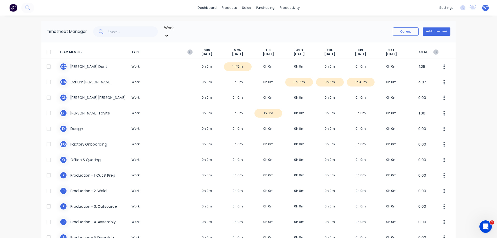
click at [189, 51] on icon "button" at bounding box center [190, 52] width 2 height 3
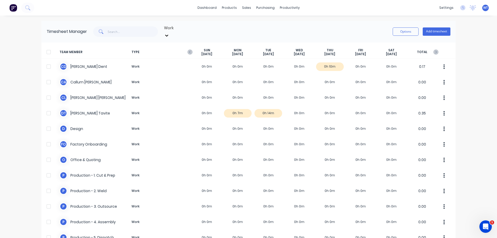
click at [189, 51] on icon "button" at bounding box center [190, 52] width 2 height 3
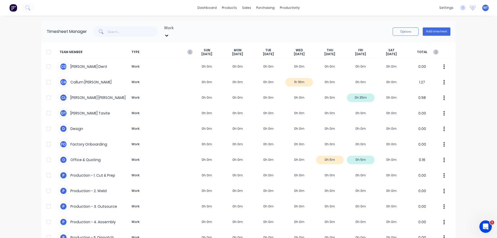
click at [189, 49] on icon "button" at bounding box center [190, 51] width 5 height 5
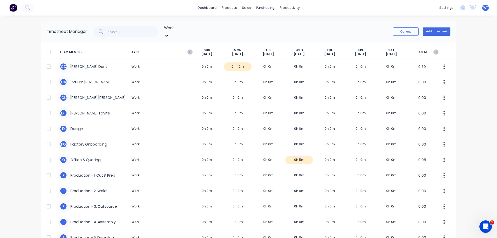
click at [189, 49] on icon "button" at bounding box center [190, 51] width 5 height 5
click at [411, 30] on button "Options" at bounding box center [406, 31] width 26 height 8
click at [470, 75] on div "dashboard products sales purchasing productivity dashboard products Product Cat…" at bounding box center [248, 119] width 497 height 238
click at [47, 77] on div at bounding box center [49, 82] width 10 height 10
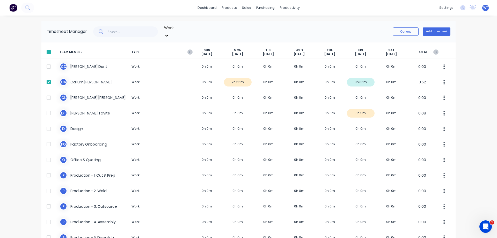
click at [47, 108] on div at bounding box center [49, 113] width 10 height 10
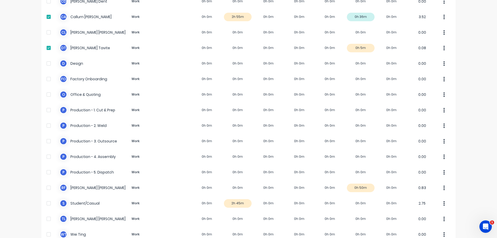
scroll to position [78, 0]
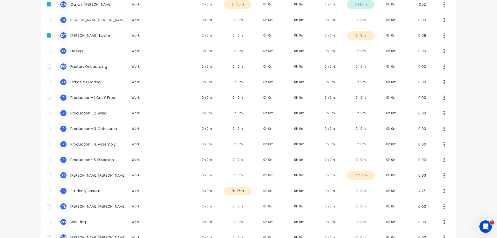
click at [47, 170] on div at bounding box center [49, 175] width 10 height 10
click at [47, 232] on div at bounding box center [49, 237] width 10 height 10
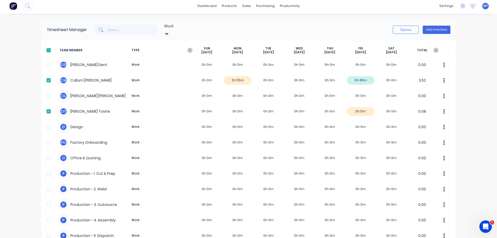
scroll to position [0, 0]
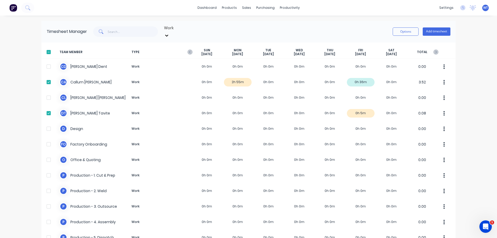
click at [410, 28] on button "Options" at bounding box center [406, 31] width 26 height 8
click at [381, 74] on div "Export" at bounding box center [394, 76] width 40 height 8
click at [385, 64] on div "Download" at bounding box center [394, 66] width 40 height 8
click at [47, 77] on div at bounding box center [49, 82] width 10 height 10
click at [434, 49] on icon "button" at bounding box center [436, 51] width 5 height 5
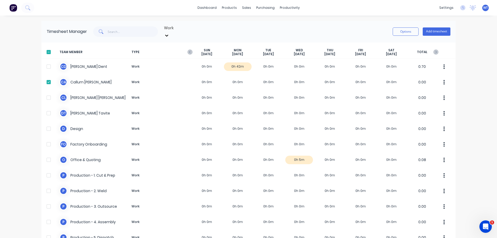
click at [444, 80] on icon "button" at bounding box center [444, 82] width 1 height 5
click at [471, 78] on div "dashboard products sales purchasing productivity dashboard products Product Cat…" at bounding box center [248, 119] width 497 height 238
click at [434, 49] on icon "button" at bounding box center [436, 51] width 5 height 5
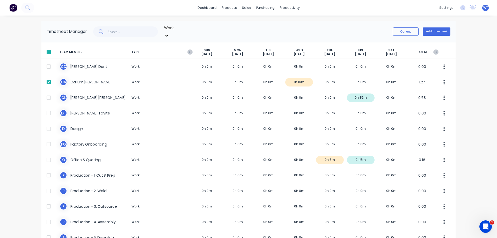
click at [434, 49] on icon "button" at bounding box center [436, 51] width 5 height 5
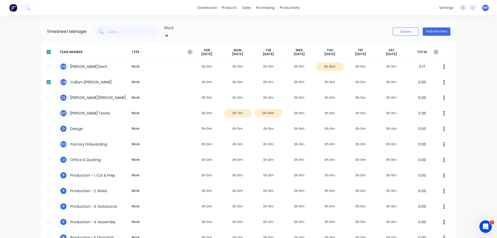
click at [434, 49] on icon "button" at bounding box center [436, 51] width 5 height 5
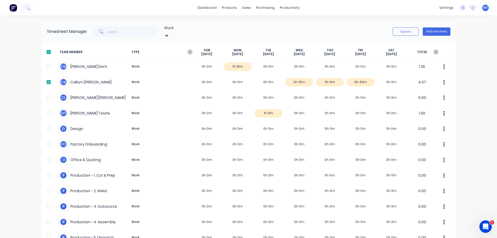
click at [444, 80] on icon "button" at bounding box center [444, 82] width 1 height 5
click at [465, 80] on div "dashboard products sales purchasing productivity dashboard products Product Cat…" at bounding box center [248, 119] width 497 height 238
click at [405, 30] on button "Options" at bounding box center [406, 31] width 26 height 8
click at [382, 62] on div "Download" at bounding box center [394, 66] width 40 height 8
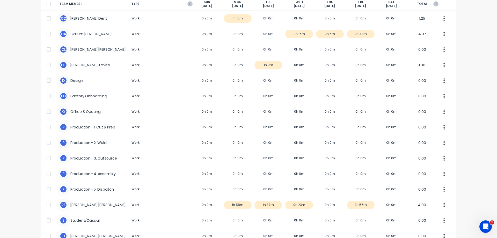
scroll to position [104, 0]
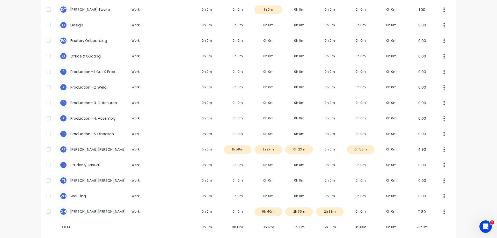
click at [46, 145] on div at bounding box center [49, 149] width 10 height 10
click at [444, 147] on icon "button" at bounding box center [444, 150] width 1 height 6
click at [417, 160] on div "Approve" at bounding box center [425, 164] width 40 height 8
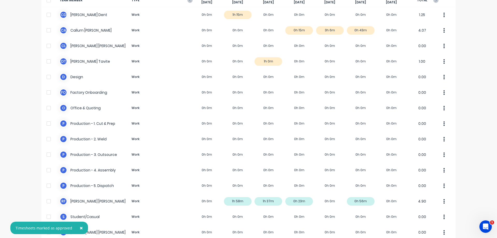
scroll to position [0, 0]
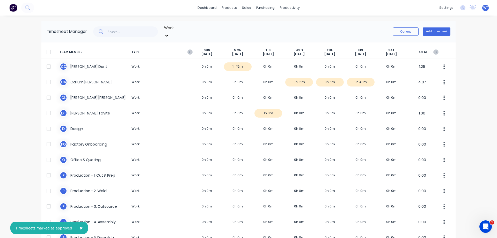
click at [406, 30] on button "Options" at bounding box center [406, 31] width 26 height 8
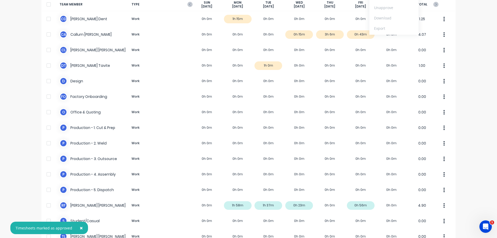
scroll to position [104, 0]
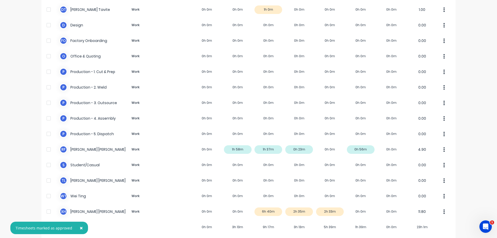
click at [48, 144] on div at bounding box center [49, 149] width 10 height 10
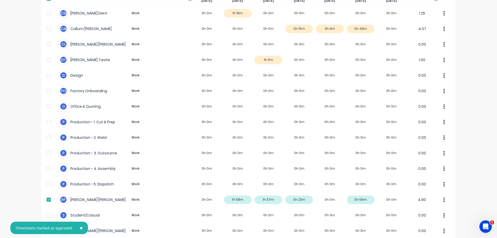
scroll to position [0, 0]
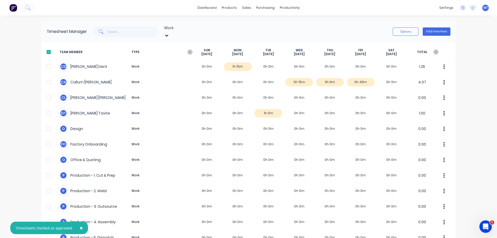
click at [411, 28] on button "Options" at bounding box center [406, 31] width 26 height 8
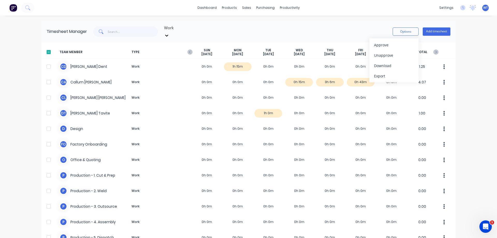
click at [388, 74] on div "Export" at bounding box center [394, 76] width 40 height 8
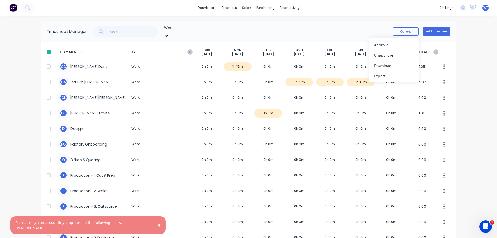
click at [378, 62] on div "Download" at bounding box center [394, 66] width 40 height 8
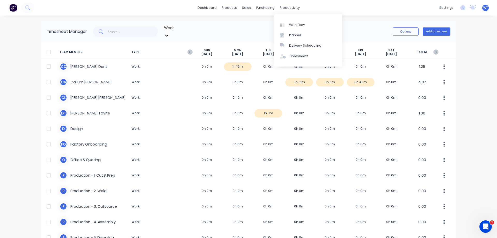
click at [299, 35] on div "Planner" at bounding box center [295, 35] width 12 height 5
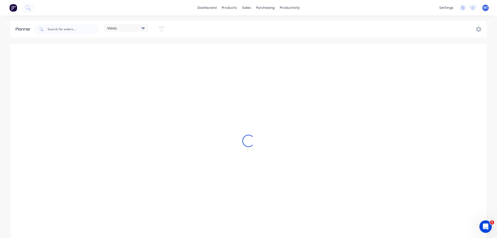
scroll to position [0, 1161]
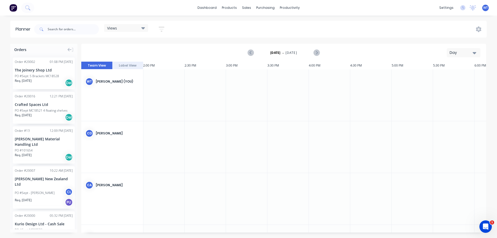
click at [142, 27] on icon at bounding box center [143, 28] width 4 height 2
click at [130, 64] on button "Label View" at bounding box center [127, 66] width 31 height 8
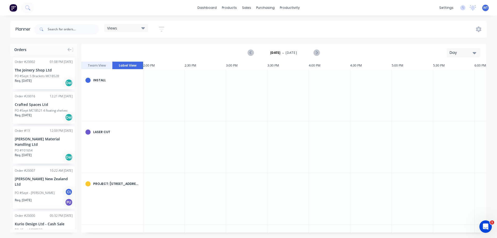
click at [103, 66] on button "Team View" at bounding box center [96, 66] width 31 height 8
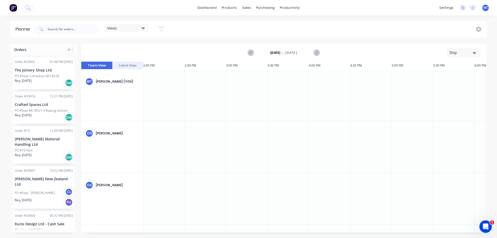
click at [479, 29] on icon at bounding box center [479, 29] width 2 height 2
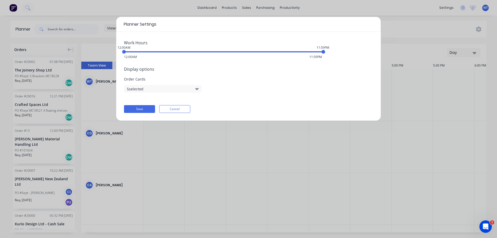
click at [181, 110] on button "Cancel" at bounding box center [174, 109] width 31 height 8
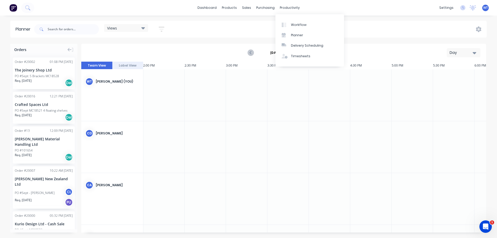
click at [304, 25] on div "Workflow" at bounding box center [299, 25] width 16 height 5
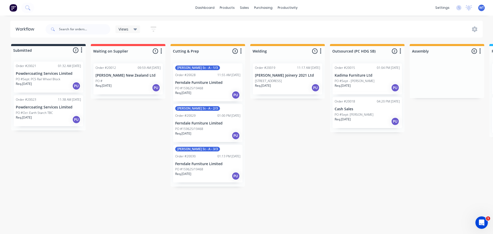
click at [476, 28] on icon at bounding box center [475, 29] width 6 height 6
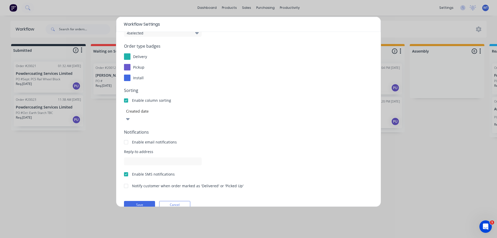
scroll to position [54, 0]
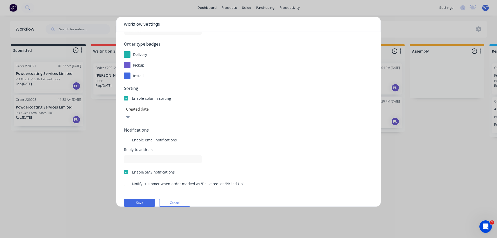
click at [126, 167] on div at bounding box center [126, 172] width 10 height 10
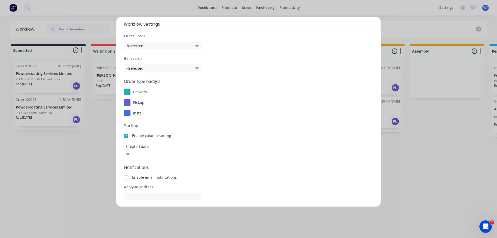
scroll to position [26, 0]
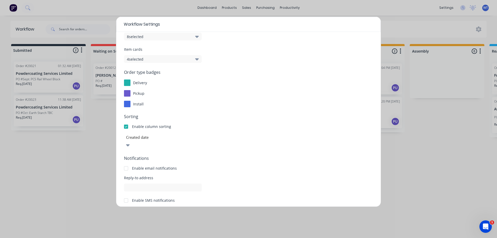
click at [126, 163] on div at bounding box center [126, 168] width 10 height 10
click at [180, 138] on div at bounding box center [163, 137] width 75 height 6
click at [261, 114] on span "Sorting" at bounding box center [248, 116] width 249 height 6
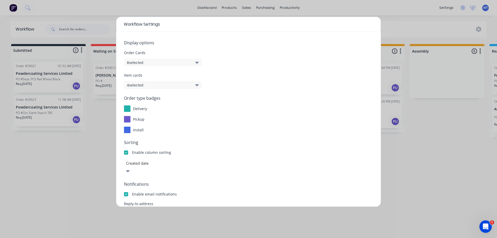
click at [169, 62] on button "8 selected" at bounding box center [163, 63] width 78 height 8
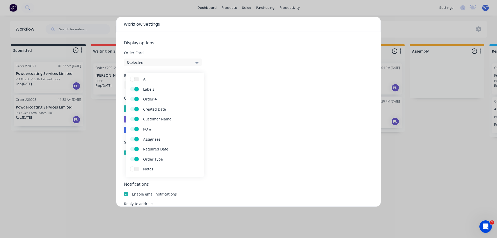
click at [137, 170] on label "Notes" at bounding box center [134, 169] width 9 height 4
click at [130, 167] on input "Notes" at bounding box center [130, 167] width 0 height 0
click at [225, 112] on div "Order type badges delivery pickup install" at bounding box center [248, 114] width 249 height 38
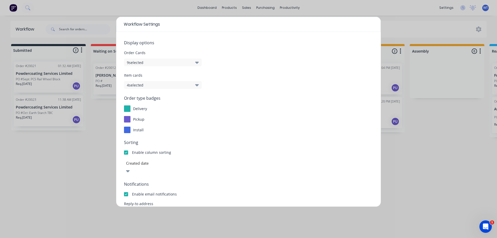
click at [175, 81] on button "4 selected" at bounding box center [163, 85] width 78 height 8
click at [136, 152] on label "Notes" at bounding box center [134, 151] width 9 height 4
click at [130, 149] on input "Notes" at bounding box center [130, 149] width 0 height 0
click at [251, 149] on div "Sorting Enable column sorting Created date" at bounding box center [248, 156] width 249 height 35
click at [409, 21] on div "Workflow Settings Display options Order Cards 9 selected Item cards 5 selected …" at bounding box center [248, 119] width 497 height 238
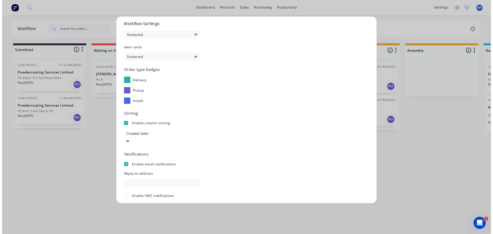
scroll to position [54, 0]
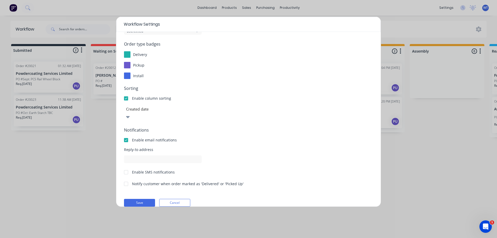
click at [134, 199] on button "Save" at bounding box center [139, 203] width 31 height 8
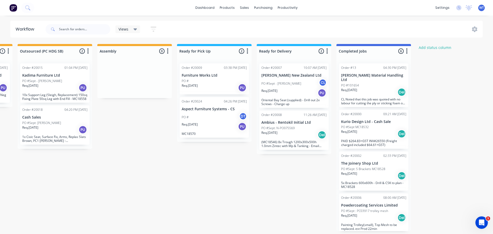
scroll to position [1, 313]
click at [296, 56] on div "Timesheets" at bounding box center [298, 57] width 19 height 5
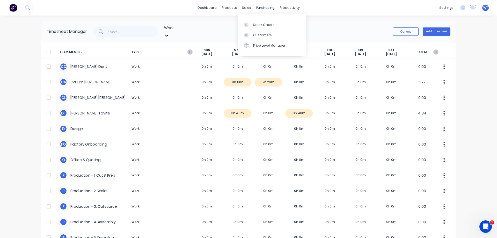
click at [253, 24] on div "Sales Orders" at bounding box center [263, 25] width 21 height 5
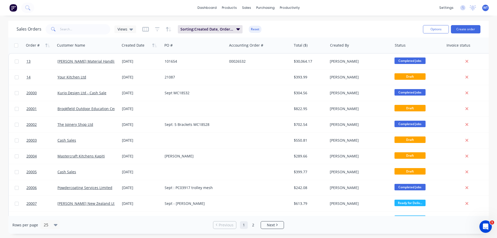
click at [29, 62] on span "13" at bounding box center [28, 61] width 4 height 5
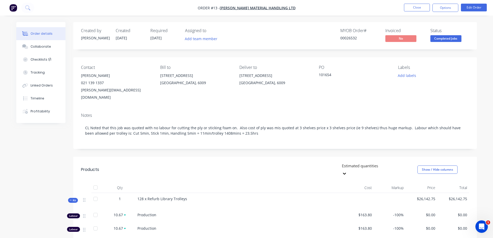
click at [35, 98] on div "Timeline" at bounding box center [38, 98] width 14 height 5
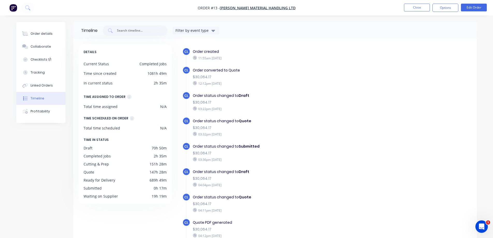
click at [40, 75] on button "Tracking" at bounding box center [40, 72] width 49 height 13
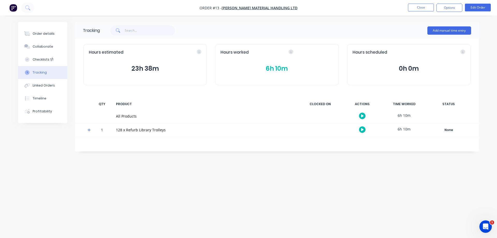
click at [305, 71] on button "6h 10m" at bounding box center [277, 69] width 113 height 10
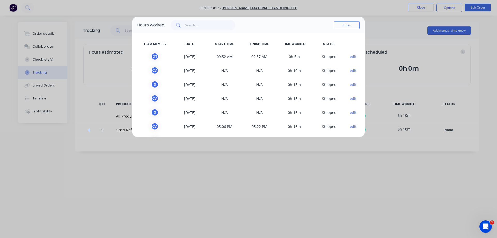
scroll to position [58, 0]
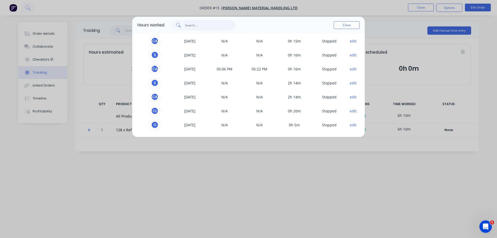
click at [190, 26] on input "text" at bounding box center [210, 25] width 51 height 10
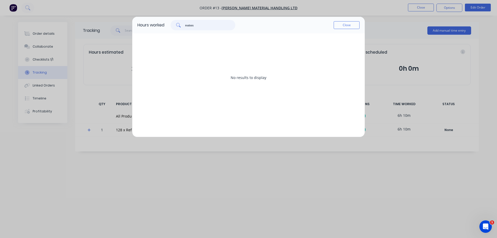
scroll to position [0, 0]
type input "n"
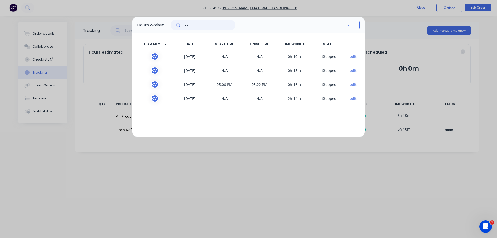
type input "c"
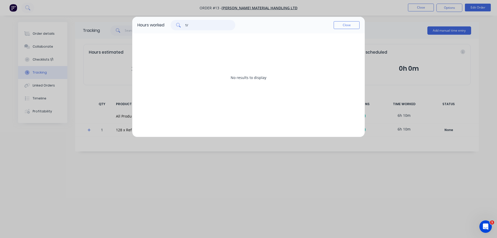
type input "1"
type input "s"
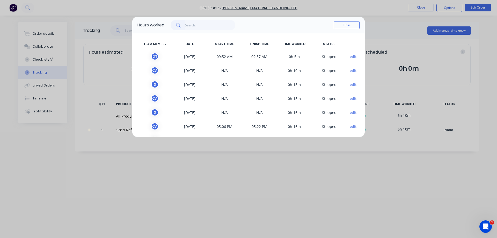
click at [342, 25] on button "Close" at bounding box center [347, 25] width 26 height 8
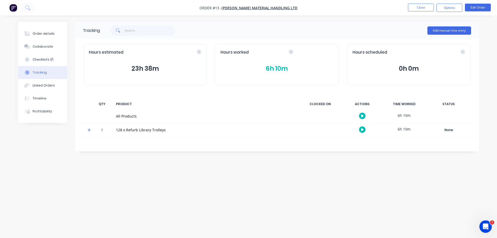
click at [453, 8] on button "Options" at bounding box center [450, 8] width 26 height 8
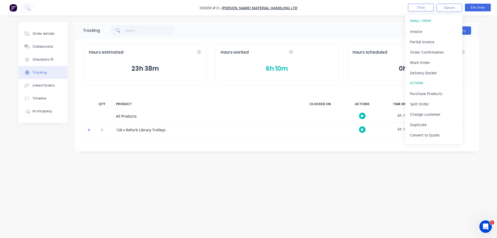
click at [491, 86] on div "Order details Collaborate Checklists 1/1 Tracking Linked Orders Timeline Profit…" at bounding box center [248, 119] width 497 height 238
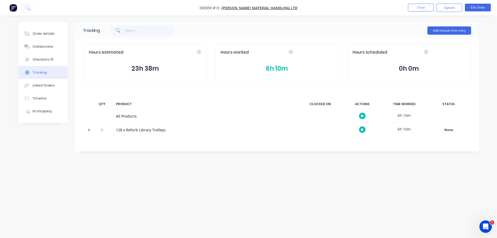
click at [415, 9] on button "Close" at bounding box center [421, 8] width 26 height 8
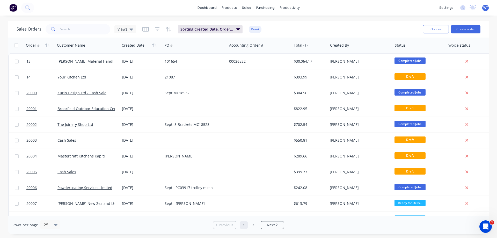
click at [210, 8] on link "dashboard" at bounding box center [207, 8] width 24 height 8
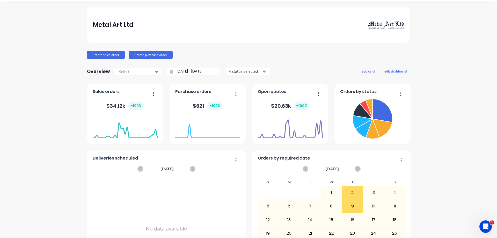
scroll to position [26, 0]
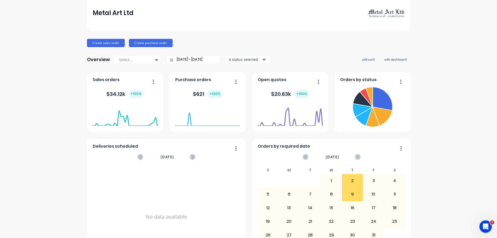
click at [153, 81] on icon "button" at bounding box center [153, 81] width 1 height 5
click at [123, 117] on div "Export to Excel Format" at bounding box center [132, 116] width 40 height 8
click at [153, 81] on icon "button" at bounding box center [153, 81] width 1 height 5
click at [389, 60] on button "edit dashboard" at bounding box center [395, 59] width 29 height 7
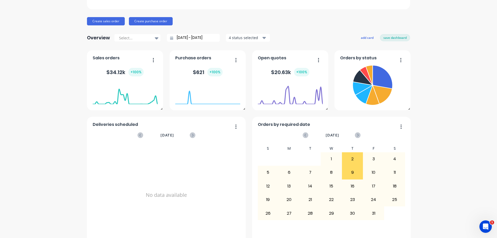
scroll to position [0, 0]
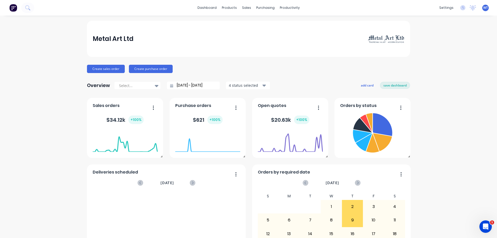
click at [390, 85] on button "save dashboard" at bounding box center [395, 85] width 30 height 7
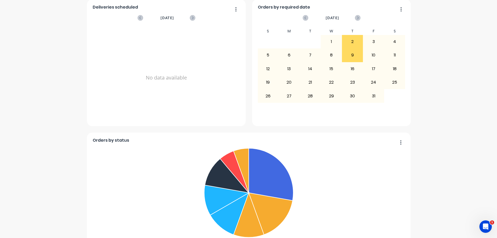
scroll to position [191, 0]
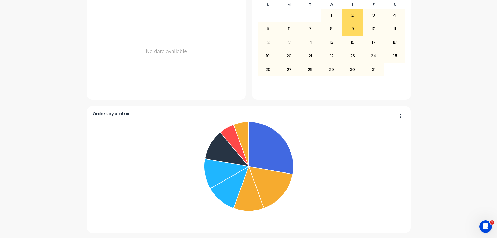
click at [401, 116] on icon "button" at bounding box center [401, 116] width 1 height 4
click at [371, 140] on div "Duplicate" at bounding box center [380, 140] width 40 height 8
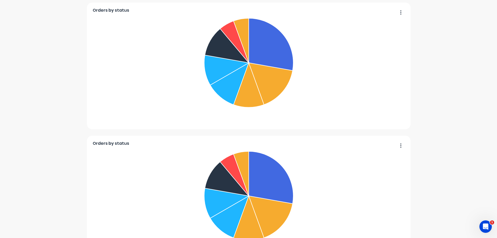
scroll to position [321, 0]
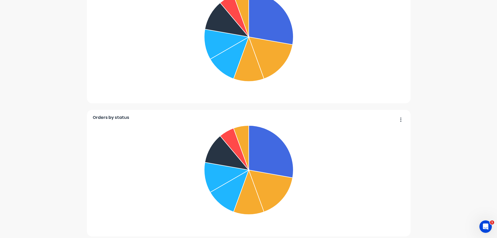
click at [400, 120] on icon "button" at bounding box center [400, 119] width 1 height 5
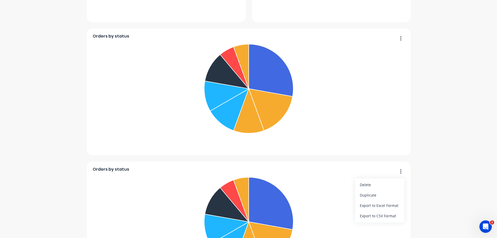
scroll to position [325, 0]
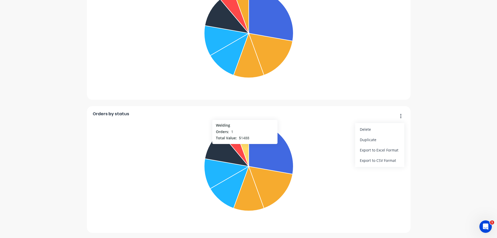
click at [247, 141] on g at bounding box center [248, 166] width 89 height 89
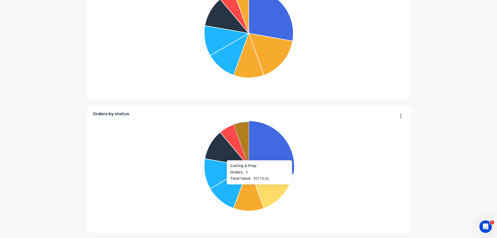
click at [258, 187] on icon at bounding box center [271, 188] width 44 height 42
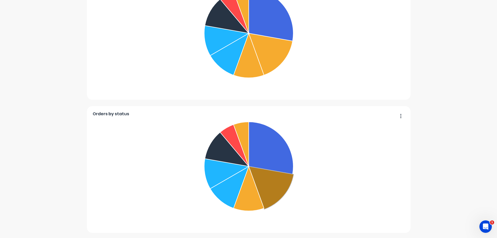
drag, startPoint x: 236, startPoint y: 221, endPoint x: 171, endPoint y: 219, distance: 65.3
click at [175, 219] on div "Completed Jobs Cutting & Prep Outsourced (PC HDG SB) Ready for Delivery Ready f…" at bounding box center [249, 242] width 313 height 52
drag, startPoint x: 179, startPoint y: 221, endPoint x: 241, endPoint y: 223, distance: 62.2
click at [241, 223] on div "Completed Jobs Cutting & Prep Outsourced (PC HDG SB) Ready for Delivery Ready f…" at bounding box center [249, 177] width 313 height 116
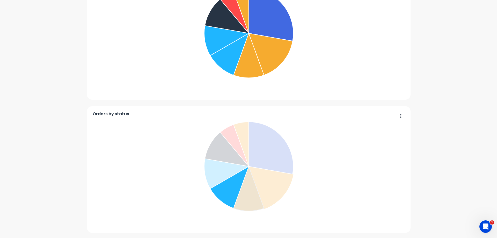
drag, startPoint x: 242, startPoint y: 220, endPoint x: 284, endPoint y: 220, distance: 42.0
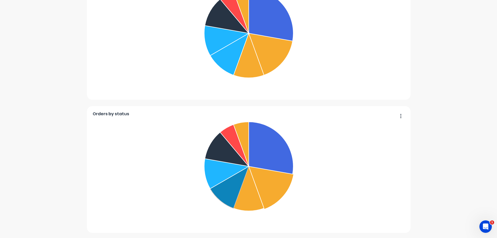
click at [296, 221] on div "Completed Jobs Cutting & Prep Outsourced (PC HDG SB) Ready for Delivery Ready f…" at bounding box center [249, 242] width 313 height 52
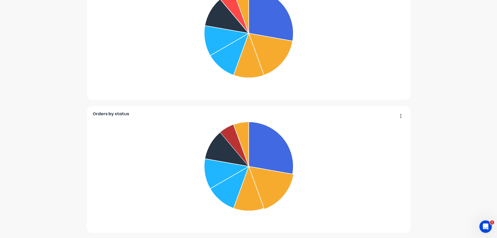
click at [401, 116] on icon "button" at bounding box center [401, 116] width 1 height 4
click at [369, 130] on div "Delete" at bounding box center [380, 130] width 40 height 8
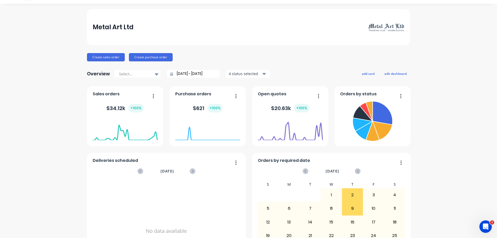
scroll to position [0, 0]
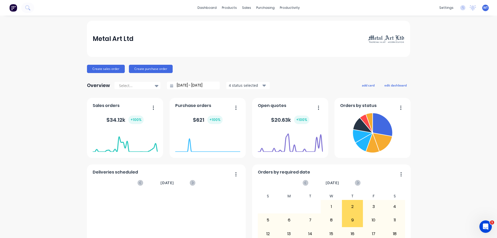
click at [262, 85] on icon "button" at bounding box center [264, 86] width 4 height 2
click at [155, 86] on icon at bounding box center [157, 86] width 4 height 6
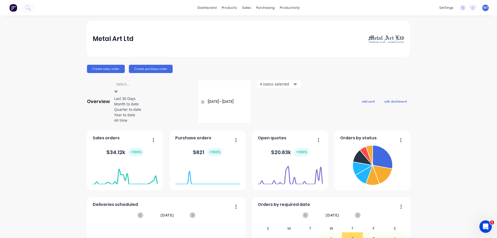
click at [212, 72] on div "Create sales order Create purchase order" at bounding box center [248, 69] width 323 height 8
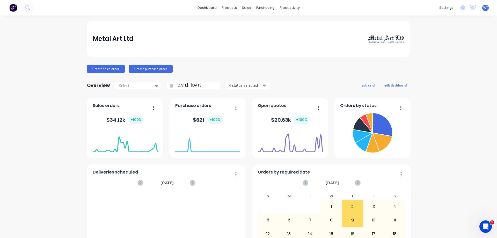
click at [210, 84] on input "[DATE] - [DATE]" at bounding box center [195, 86] width 45 height 8
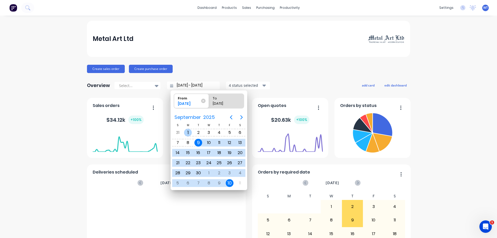
click at [188, 133] on div "1" at bounding box center [188, 133] width 8 height 8
type input "[DATE] - [DATE]"
radio input "false"
radio input "true"
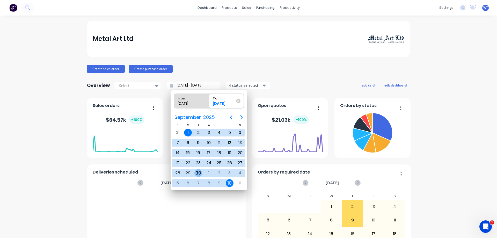
click at [197, 174] on div "30" at bounding box center [199, 173] width 8 height 8
type input "[DATE] - [DATE]"
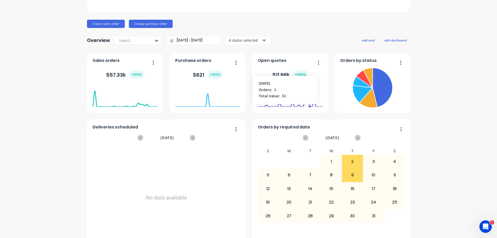
scroll to position [26, 0]
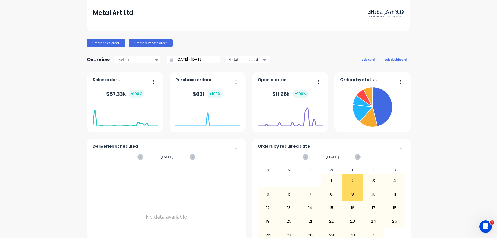
click at [399, 121] on foreignobject at bounding box center [372, 107] width 65 height 45
click at [385, 115] on icon at bounding box center [383, 106] width 20 height 39
click at [384, 115] on icon at bounding box center [383, 106] width 21 height 41
drag, startPoint x: 384, startPoint y: 115, endPoint x: 391, endPoint y: 118, distance: 7.9
click at [391, 118] on icon at bounding box center [372, 107] width 65 height 44
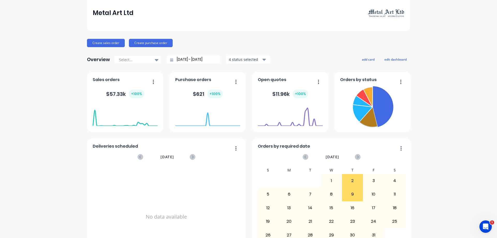
drag, startPoint x: 383, startPoint y: 116, endPoint x: 365, endPoint y: 122, distance: 19.0
click at [365, 122] on icon at bounding box center [369, 116] width 18 height 19
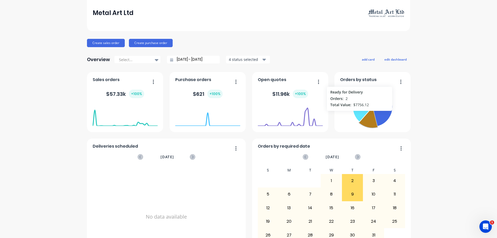
click at [358, 113] on icon at bounding box center [362, 113] width 19 height 17
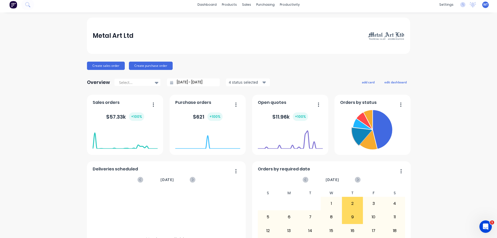
scroll to position [0, 0]
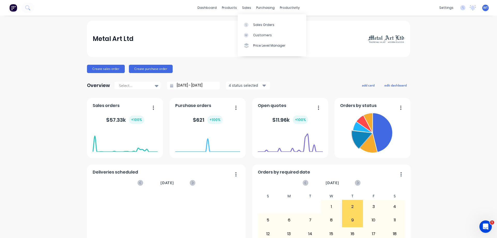
click at [259, 25] on div "Sales Orders" at bounding box center [263, 25] width 21 height 5
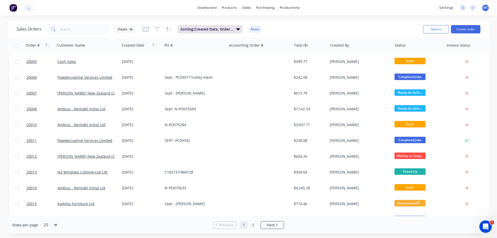
scroll to position [155, 0]
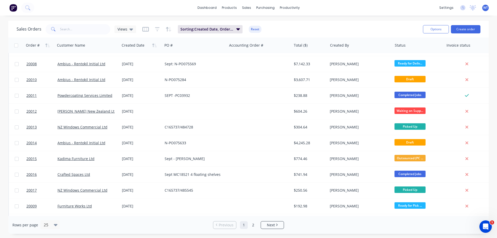
click at [54, 224] on icon at bounding box center [56, 225] width 4 height 2
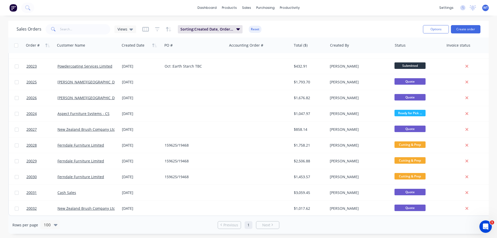
scroll to position [393, 0]
click at [111, 45] on icon "button" at bounding box center [110, 45] width 5 height 4
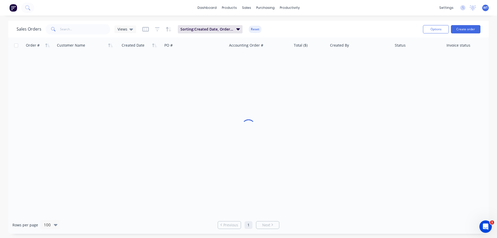
scroll to position [0, 0]
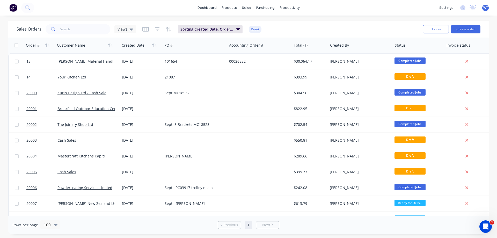
click at [111, 45] on icon "button" at bounding box center [110, 45] width 5 height 4
click at [110, 46] on icon "button" at bounding box center [110, 46] width 2 height 4
click at [239, 30] on icon "button" at bounding box center [238, 29] width 4 height 6
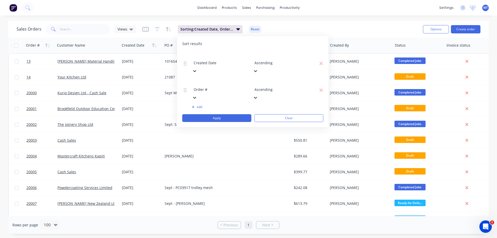
click at [199, 105] on button "add" at bounding box center [221, 107] width 58 height 4
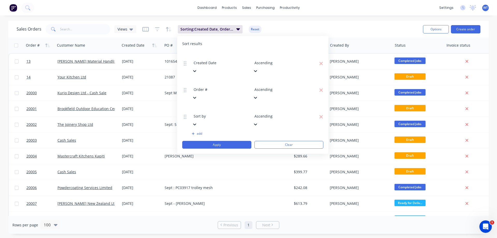
click at [206, 106] on div at bounding box center [231, 109] width 75 height 6
click at [199, 132] on button "add" at bounding box center [221, 134] width 58 height 4
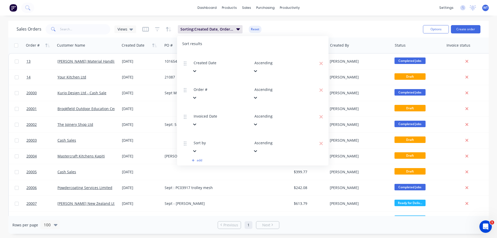
click at [196, 150] on icon at bounding box center [194, 151] width 3 height 2
click at [337, 27] on div "Sales Orders Views Sorting: Created Date, Order # Reset" at bounding box center [218, 29] width 403 height 13
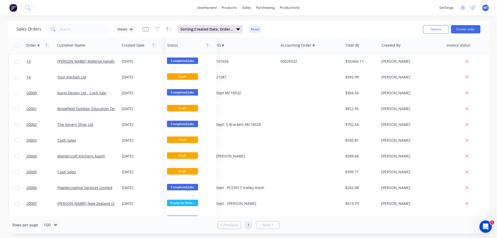
drag, startPoint x: 422, startPoint y: 44, endPoint x: 195, endPoint y: 42, distance: 227.7
click at [0, 0] on div at bounding box center [0, 0] width 0 height 0
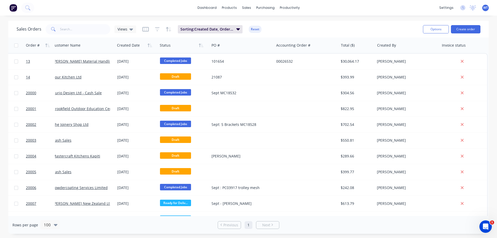
scroll to position [0, 7]
click at [365, 45] on icon "button" at bounding box center [367, 45] width 5 height 4
click at [238, 28] on icon "button" at bounding box center [238, 29] width 4 height 2
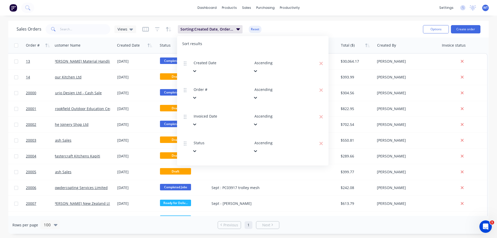
drag, startPoint x: 221, startPoint y: 109, endPoint x: 223, endPoint y: 56, distance: 52.9
click at [223, 56] on div "Created Date Ascending Order # Ascending Invoiced Date Ascending Status Ascendi…" at bounding box center [252, 127] width 141 height 150
click at [243, 43] on div "Sort results" at bounding box center [252, 43] width 141 height 5
click at [321, 61] on icon "button" at bounding box center [321, 63] width 4 height 5
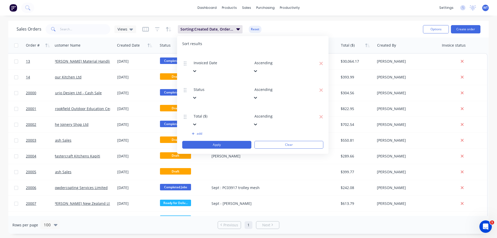
click at [321, 88] on icon "button" at bounding box center [321, 89] width 3 height 3
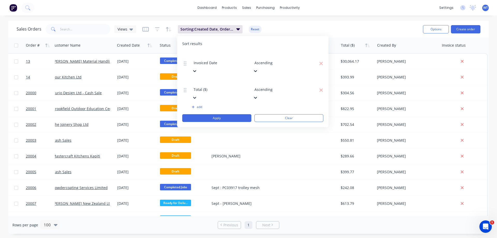
click at [230, 114] on button "Apply" at bounding box center [216, 118] width 69 height 8
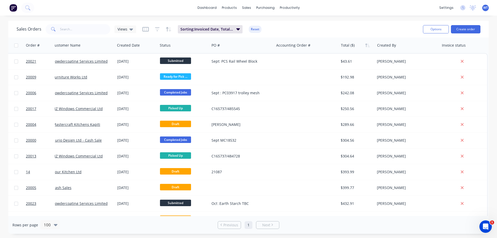
click at [131, 28] on icon at bounding box center [132, 29] width 4 height 6
click at [142, 30] on icon "button" at bounding box center [145, 29] width 6 height 5
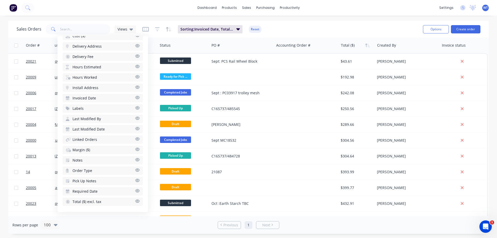
scroll to position [183, 0]
click at [135, 200] on icon "button" at bounding box center [137, 199] width 4 height 3
click at [135, 180] on icon "button" at bounding box center [137, 179] width 4 height 3
click at [135, 169] on icon "button" at bounding box center [137, 169] width 5 height 4
click at [135, 168] on icon "button" at bounding box center [137, 169] width 5 height 4
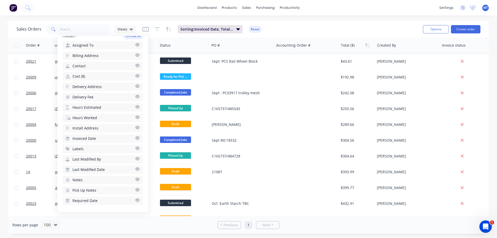
click at [135, 149] on icon "button" at bounding box center [137, 148] width 4 height 3
click at [135, 126] on icon "button" at bounding box center [137, 128] width 5 height 4
click at [135, 97] on icon "button" at bounding box center [137, 96] width 4 height 3
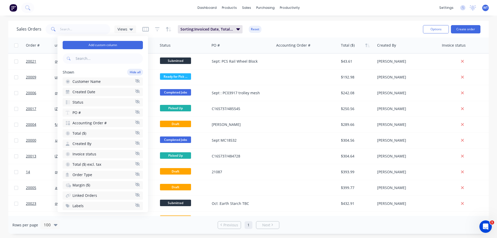
scroll to position [2, 0]
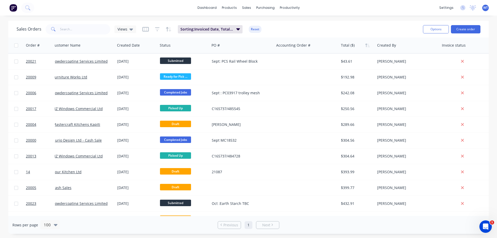
click at [237, 29] on icon "button" at bounding box center [238, 29] width 4 height 2
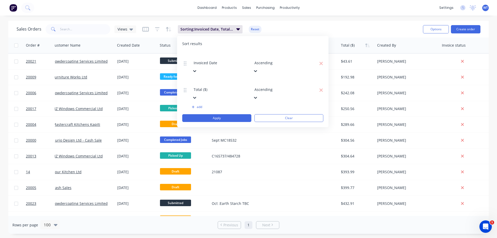
click at [321, 62] on icon "button" at bounding box center [321, 63] width 3 height 3
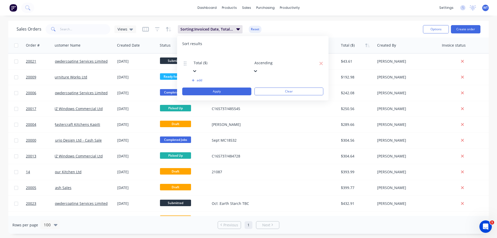
click at [321, 62] on icon "button" at bounding box center [321, 63] width 3 height 3
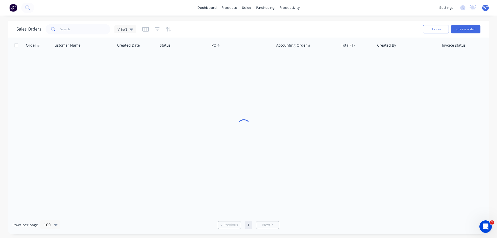
click at [288, 29] on div "Sales Orders Views" at bounding box center [218, 29] width 403 height 13
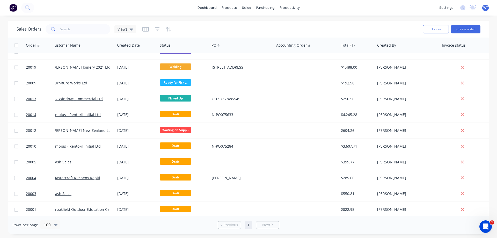
scroll to position [393, 5]
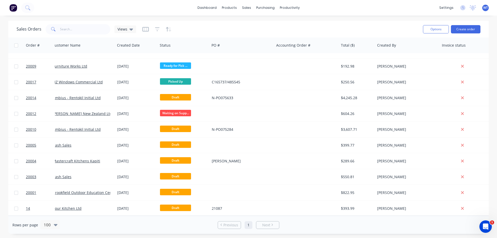
drag, startPoint x: 277, startPoint y: 214, endPoint x: 264, endPoint y: 213, distance: 12.8
click at [264, 213] on div "Sales Orders Views Options Create order Order # Customer Name Created Date Stat…" at bounding box center [248, 127] width 481 height 213
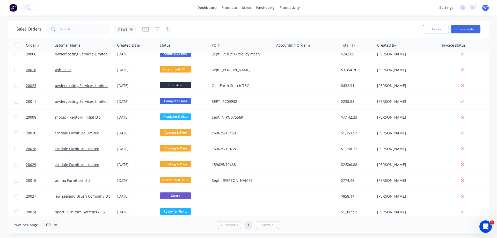
scroll to position [0, 5]
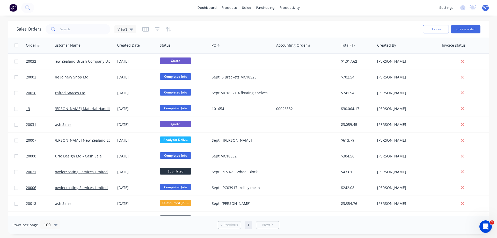
click at [296, 218] on div "Rows per page 100 Previous 1 Next" at bounding box center [248, 225] width 481 height 18
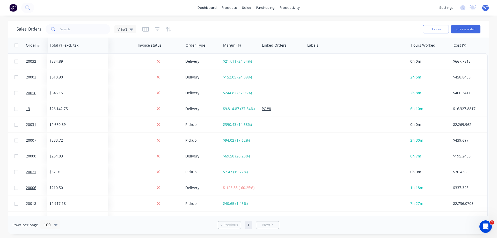
scroll to position [0, 370]
drag, startPoint x: 132, startPoint y: 48, endPoint x: 60, endPoint y: 49, distance: 72.8
click at [0, 0] on div at bounding box center [0, 0] width 0 height 0
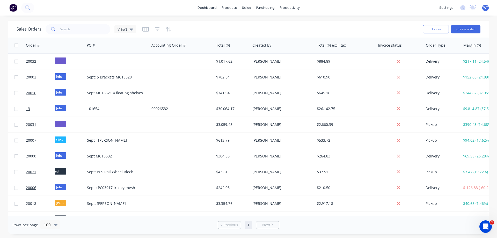
scroll to position [0, 123]
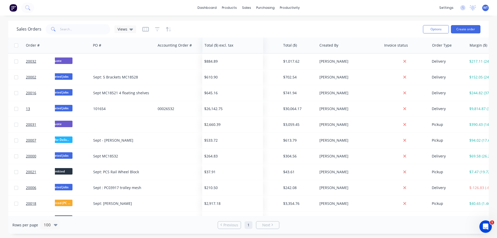
drag, startPoint x: 337, startPoint y: 49, endPoint x: 218, endPoint y: 48, distance: 118.9
click at [0, 0] on div at bounding box center [0, 0] width 0 height 0
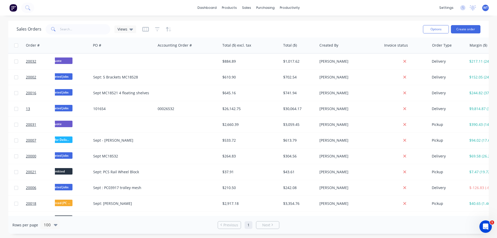
click at [124, 30] on span "Views" at bounding box center [123, 28] width 10 height 5
click at [143, 29] on icon "button" at bounding box center [145, 29] width 6 height 5
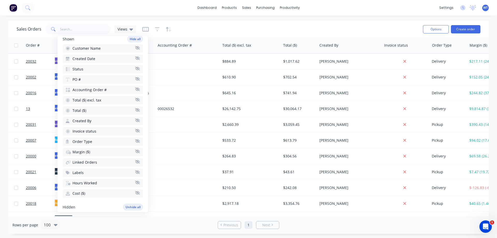
scroll to position [52, 0]
click at [135, 101] on icon "button" at bounding box center [137, 101] width 5 height 4
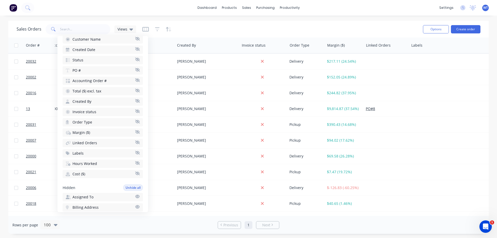
scroll to position [0, 233]
click at [135, 101] on icon "button" at bounding box center [137, 101] width 5 height 4
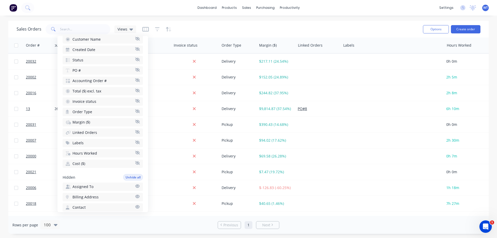
click at [135, 110] on icon "button" at bounding box center [137, 111] width 5 height 4
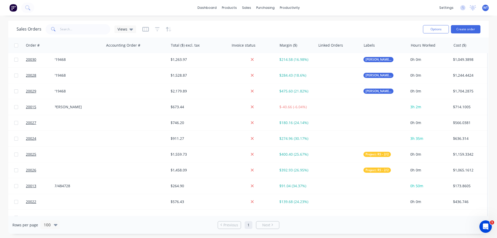
scroll to position [207, 174]
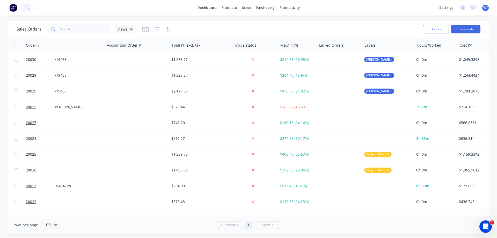
drag, startPoint x: 406, startPoint y: 44, endPoint x: 355, endPoint y: 46, distance: 51.3
click at [355, 46] on div "Order # Customer Name Created Date Status PO # Accounting Order # Total ($) exc…" at bounding box center [164, 46] width 660 height 16
click at [120, 30] on span "Views" at bounding box center [123, 28] width 10 height 5
click at [142, 29] on icon "button" at bounding box center [145, 29] width 6 height 5
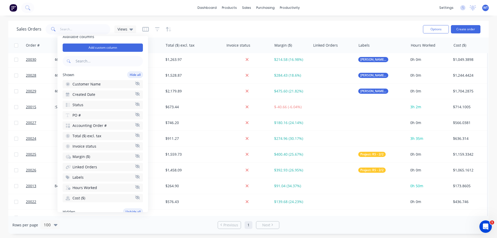
scroll to position [2, 0]
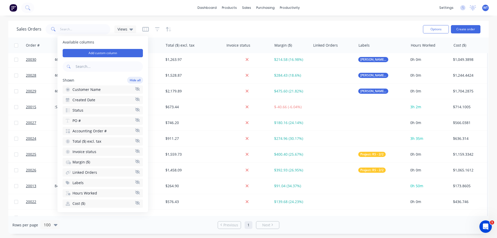
click at [135, 171] on icon "button" at bounding box center [137, 172] width 5 height 4
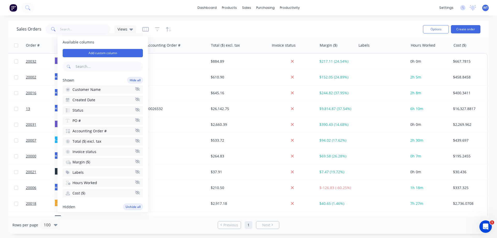
click at [135, 171] on icon "button" at bounding box center [137, 172] width 5 height 4
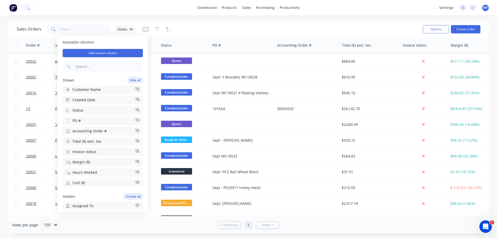
scroll to position [0, 0]
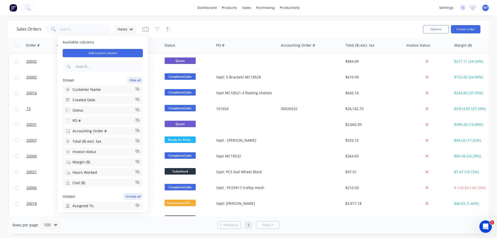
click at [212, 24] on div "Sales Orders Views" at bounding box center [218, 29] width 403 height 13
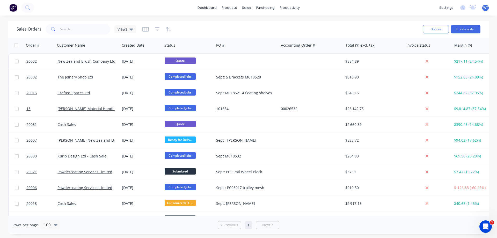
click at [168, 29] on icon "button" at bounding box center [169, 29] width 6 height 5
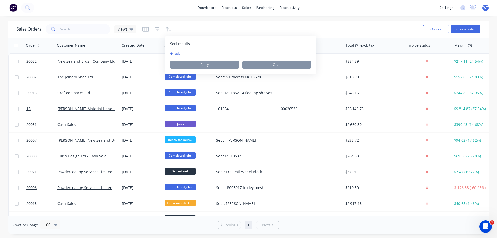
click at [168, 29] on icon "button" at bounding box center [169, 29] width 6 height 5
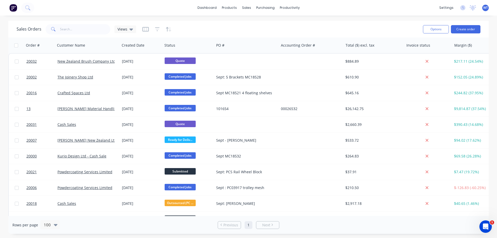
click at [186, 28] on div "Sales Orders Views" at bounding box center [218, 29] width 403 height 13
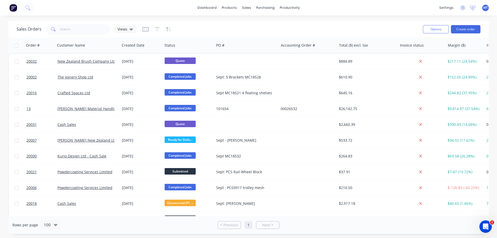
click at [317, 44] on div "Accounting Order #" at bounding box center [308, 46] width 58 height 16
drag, startPoint x: 398, startPoint y: 45, endPoint x: 372, endPoint y: 45, distance: 25.9
click at [372, 45] on div "Total ($) excl. tax" at bounding box center [367, 46] width 61 height 16
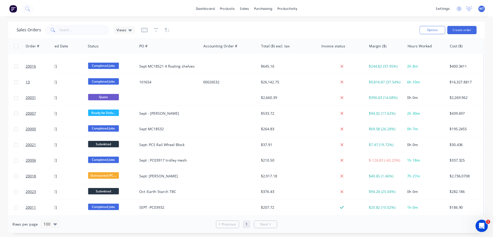
scroll to position [0, 78]
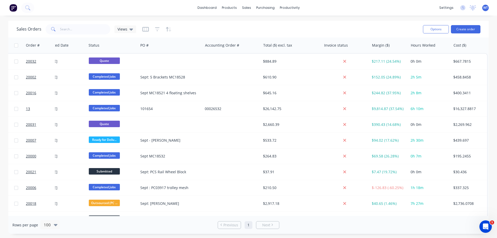
drag, startPoint x: 367, startPoint y: 45, endPoint x: 346, endPoint y: 45, distance: 20.7
click at [346, 45] on div "Invoice status" at bounding box center [346, 46] width 48 height 16
click at [269, 202] on div "$2,917.18" at bounding box center [290, 203] width 54 height 5
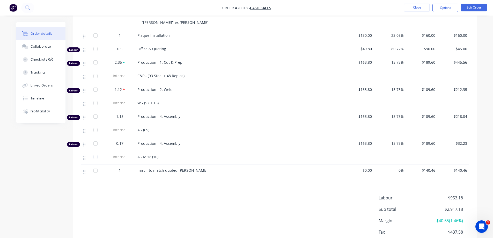
scroll to position [594, 0]
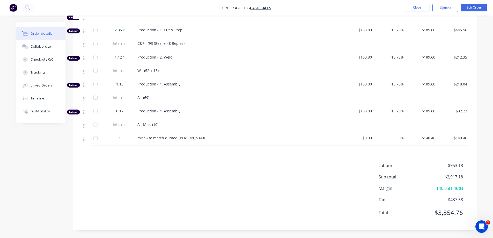
click at [410, 6] on button "Close" at bounding box center [417, 8] width 26 height 8
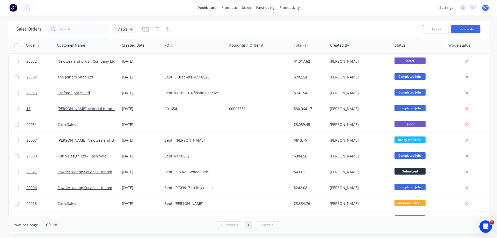
scroll to position [0, 7]
click at [131, 31] on icon at bounding box center [132, 29] width 4 height 6
click at [147, 29] on icon "button" at bounding box center [145, 29] width 6 height 5
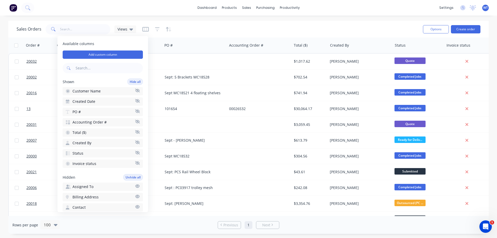
click at [135, 143] on icon "button" at bounding box center [137, 142] width 5 height 4
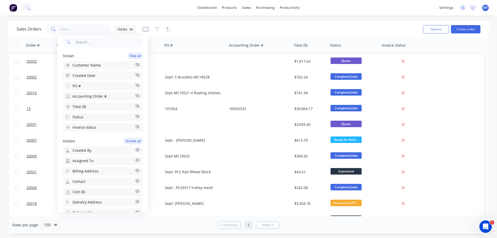
scroll to position [52, 0]
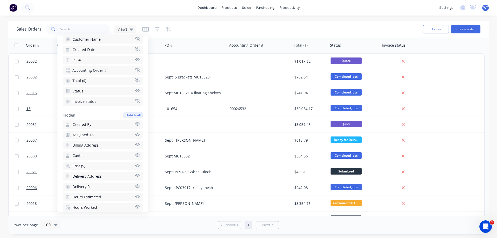
click at [135, 79] on icon "button" at bounding box center [137, 80] width 5 height 4
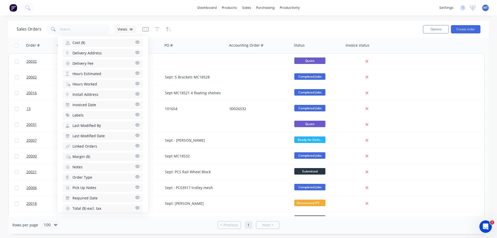
scroll to position [183, 0]
click at [135, 200] on icon "button" at bounding box center [137, 199] width 4 height 3
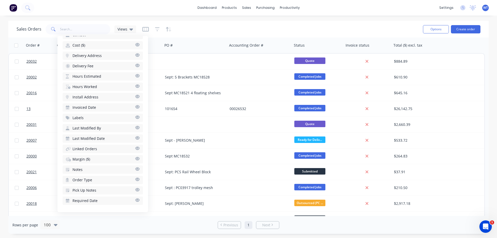
click at [135, 170] on icon "button" at bounding box center [137, 168] width 4 height 3
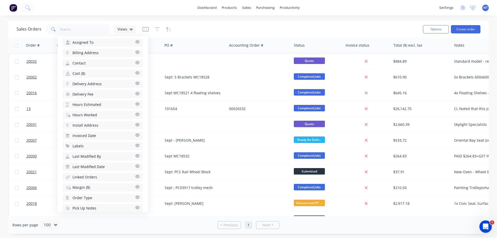
scroll to position [157, 0]
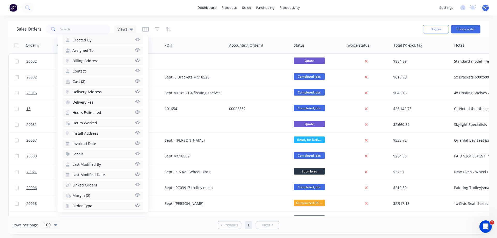
click at [135, 142] on icon "button" at bounding box center [137, 142] width 4 height 3
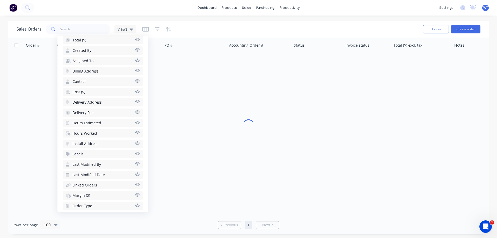
scroll to position [167, 0]
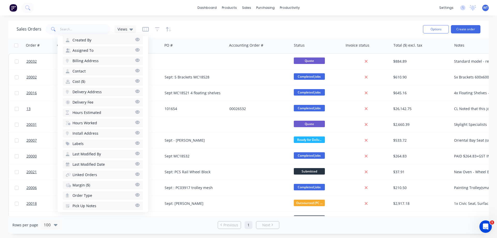
click at [135, 121] on icon "button" at bounding box center [137, 122] width 4 height 3
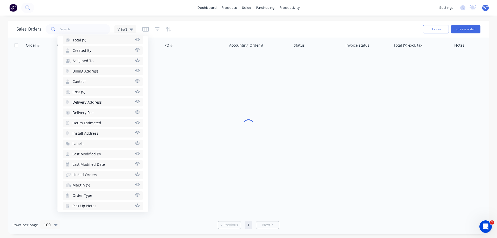
scroll to position [178, 0]
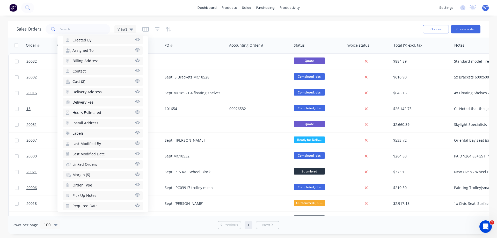
click at [135, 113] on icon "button" at bounding box center [137, 112] width 5 height 4
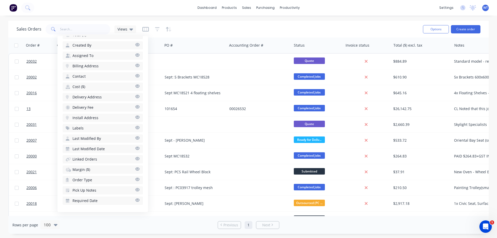
scroll to position [157, 0]
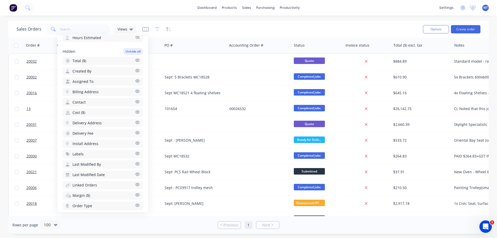
click at [135, 112] on icon "button" at bounding box center [137, 111] width 4 height 3
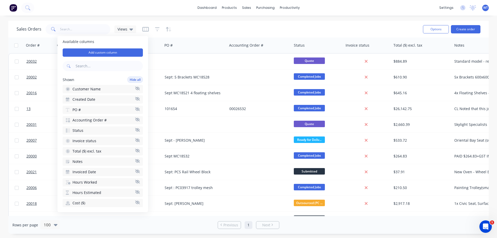
scroll to position [0, 0]
click at [200, 25] on div "Sales Orders Views" at bounding box center [218, 29] width 403 height 13
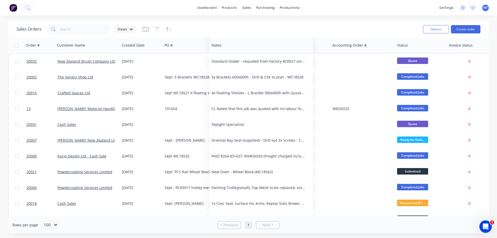
drag, startPoint x: 463, startPoint y: 48, endPoint x: 220, endPoint y: 48, distance: 243.0
click at [0, 0] on div at bounding box center [0, 0] width 0 height 0
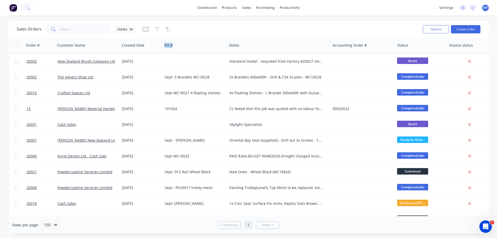
drag, startPoint x: 226, startPoint y: 44, endPoint x: 195, endPoint y: 49, distance: 31.7
click at [191, 49] on div "PO #" at bounding box center [194, 46] width 65 height 16
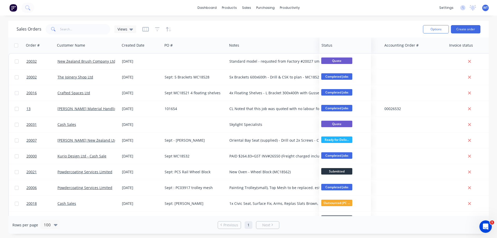
drag, startPoint x: 420, startPoint y: 47, endPoint x: 343, endPoint y: 49, distance: 76.2
click at [0, 0] on div at bounding box center [0, 0] width 0 height 0
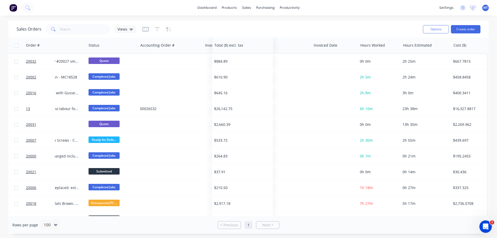
scroll to position [0, 244]
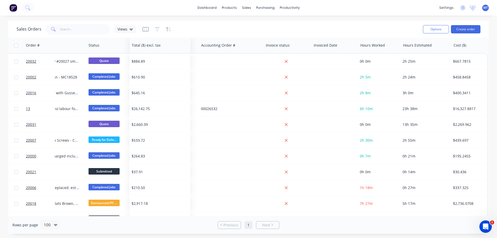
drag, startPoint x: 263, startPoint y: 47, endPoint x: 141, endPoint y: 48, distance: 121.2
click at [0, 0] on div at bounding box center [0, 0] width 0 height 0
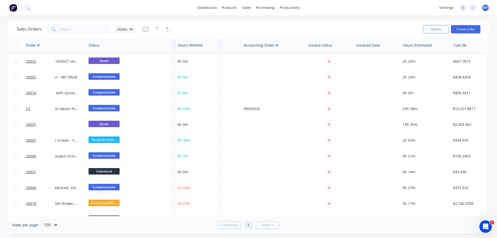
drag, startPoint x: 371, startPoint y: 47, endPoint x: 227, endPoint y: 49, distance: 143.2
click at [0, 0] on div at bounding box center [0, 0] width 0 height 0
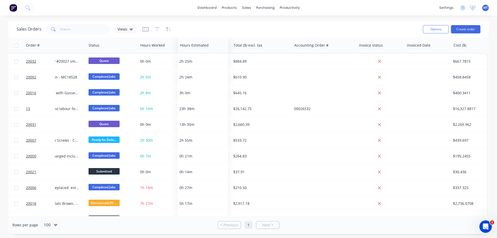
drag, startPoint x: 415, startPoint y: 48, endPoint x: 191, endPoint y: 51, distance: 223.3
click at [191, 51] on div "Hours Estimated" at bounding box center [203, 46] width 51 height 16
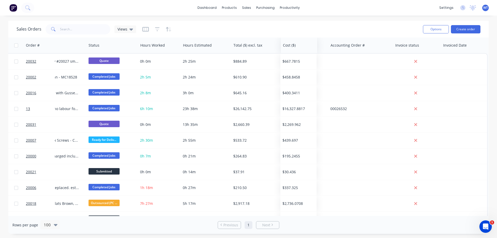
drag, startPoint x: 464, startPoint y: 48, endPoint x: 291, endPoint y: 51, distance: 173.6
click at [291, 51] on div "Cost ($)" at bounding box center [299, 46] width 36 height 16
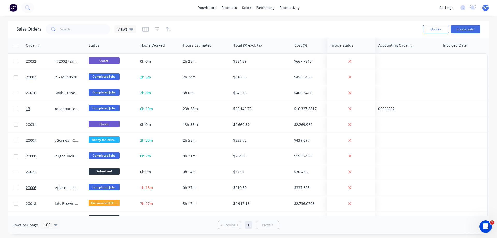
drag, startPoint x: 413, startPoint y: 48, endPoint x: 347, endPoint y: 50, distance: 65.8
click at [0, 0] on div at bounding box center [0, 0] width 0 height 0
drag, startPoint x: 456, startPoint y: 48, endPoint x: 383, endPoint y: 49, distance: 72.8
click at [0, 0] on div at bounding box center [0, 0] width 0 height 0
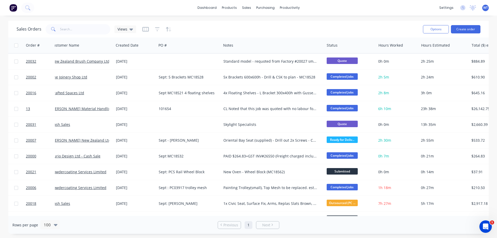
scroll to position [0, 0]
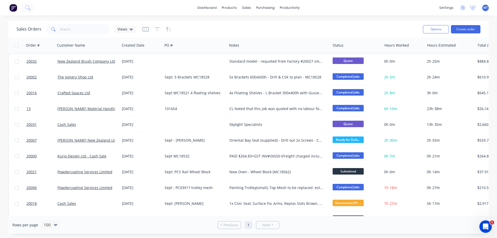
click at [145, 30] on icon "button" at bounding box center [145, 29] width 6 height 5
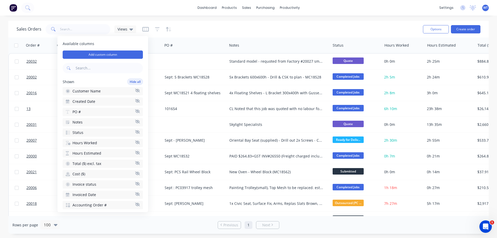
click at [145, 30] on icon "button" at bounding box center [145, 29] width 6 height 5
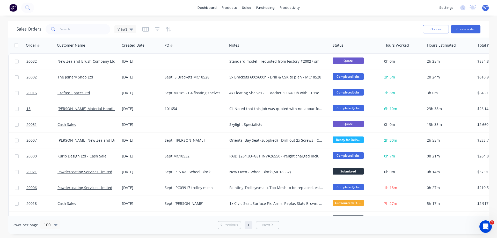
click at [156, 29] on icon "button" at bounding box center [157, 29] width 3 height 1
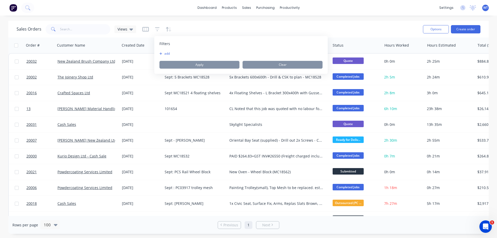
click at [166, 54] on button "add" at bounding box center [166, 54] width 13 height 4
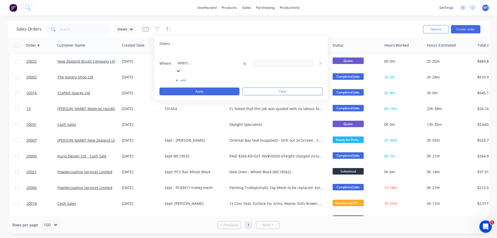
click at [180, 70] on icon at bounding box center [178, 71] width 3 height 2
click at [301, 60] on input "text" at bounding box center [283, 64] width 61 height 8
click at [275, 60] on input "text" at bounding box center [283, 64] width 61 height 8
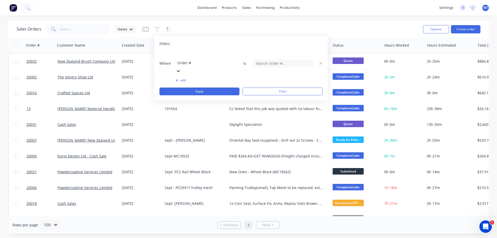
click at [233, 40] on div "Filters Where Order # is add Apply Clear" at bounding box center [241, 68] width 174 height 64
click at [214, 88] on button "Apply" at bounding box center [200, 92] width 80 height 8
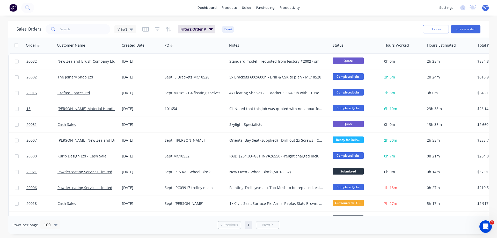
click at [47, 45] on icon "button" at bounding box center [47, 45] width 5 height 4
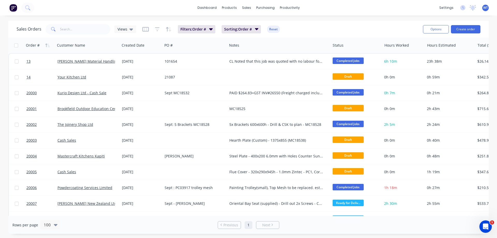
click at [47, 45] on icon "button" at bounding box center [47, 45] width 5 height 4
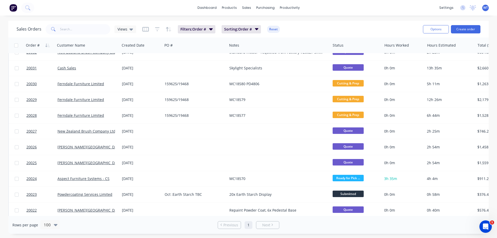
scroll to position [0, 0]
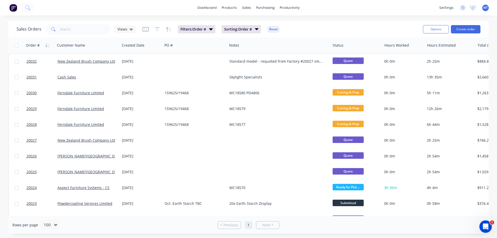
click at [375, 45] on icon "button" at bounding box center [374, 45] width 5 height 4
click at [270, 28] on icon "button" at bounding box center [270, 29] width 4 height 2
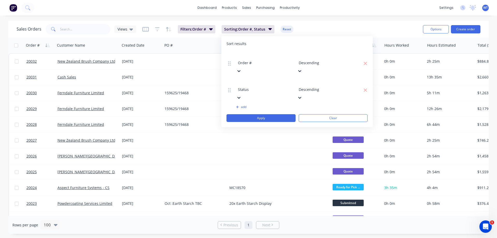
drag, startPoint x: 247, startPoint y: 69, endPoint x: 248, endPoint y: 52, distance: 17.9
click at [248, 52] on div "Order # Descending 22 results available. Use Up and Down to choose options, pre…" at bounding box center [297, 87] width 141 height 70
click at [267, 58] on div at bounding box center [275, 56] width 75 height 6
click at [269, 40] on div "Sort results Order # Descending Status Descending To pick up a draggable item, …" at bounding box center [297, 81] width 152 height 91
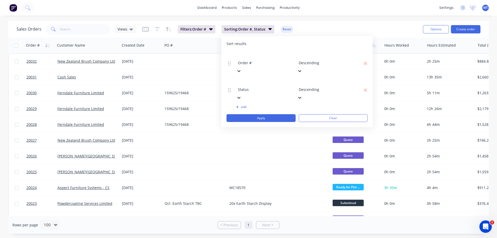
click at [241, 70] on icon at bounding box center [239, 71] width 3 height 2
click at [365, 88] on icon "button" at bounding box center [365, 89] width 3 height 3
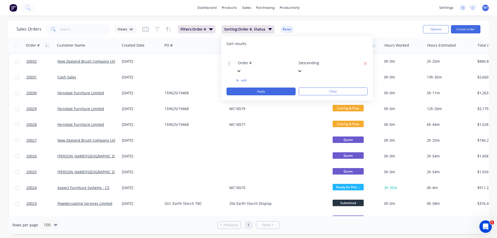
click at [242, 68] on icon at bounding box center [238, 70] width 5 height 5
click at [303, 68] on icon at bounding box center [299, 70] width 5 height 5
click at [274, 88] on button "Apply" at bounding box center [261, 92] width 69 height 8
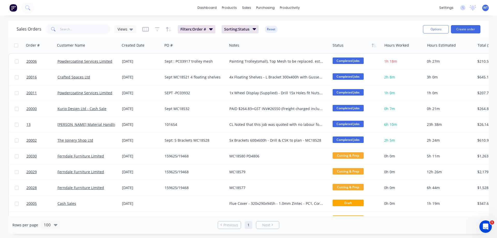
click at [375, 48] on button "button" at bounding box center [374, 45] width 8 height 8
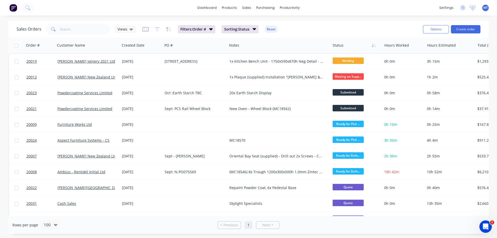
click at [374, 47] on icon "button" at bounding box center [374, 45] width 5 height 4
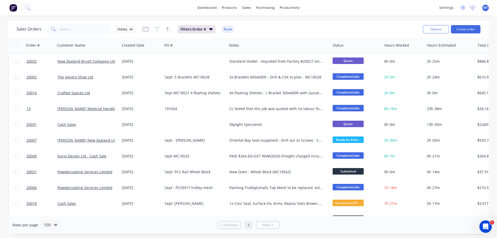
click at [372, 46] on icon "button" at bounding box center [374, 45] width 5 height 4
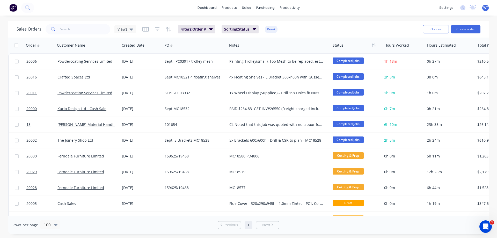
click at [372, 46] on icon "button" at bounding box center [374, 45] width 5 height 4
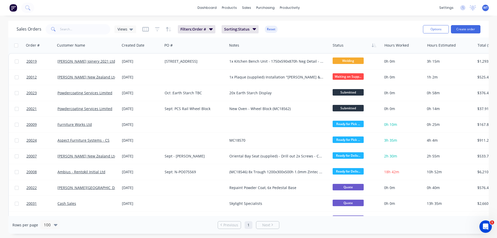
click at [372, 46] on icon "button" at bounding box center [374, 45] width 5 height 4
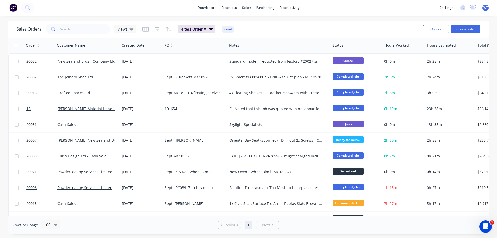
click at [373, 47] on button "button" at bounding box center [374, 45] width 8 height 8
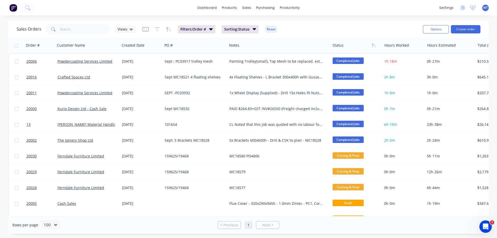
click at [47, 46] on icon "button" at bounding box center [47, 45] width 5 height 4
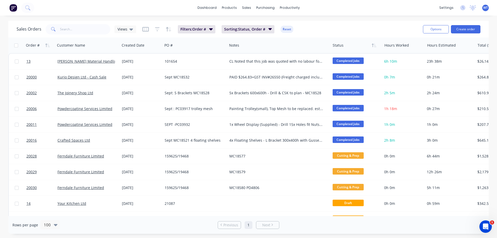
click at [271, 30] on icon "button" at bounding box center [271, 29] width 4 height 6
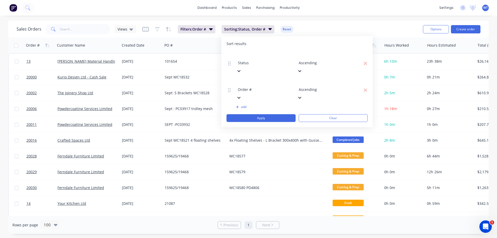
click at [244, 105] on button "add" at bounding box center [265, 107] width 58 height 4
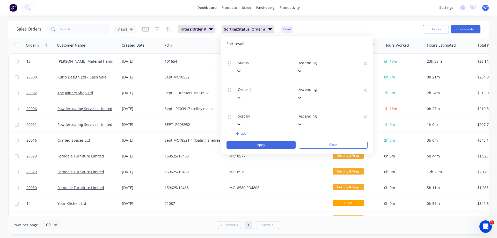
click at [242, 122] on icon at bounding box center [238, 124] width 5 height 5
click at [268, 141] on button "Apply" at bounding box center [261, 145] width 69 height 8
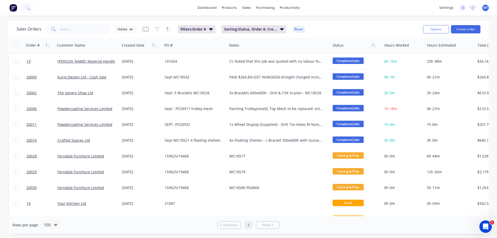
click at [154, 45] on icon "button" at bounding box center [154, 45] width 5 height 4
click at [154, 47] on icon "button" at bounding box center [154, 45] width 5 height 4
click at [374, 46] on icon "button" at bounding box center [374, 45] width 5 height 4
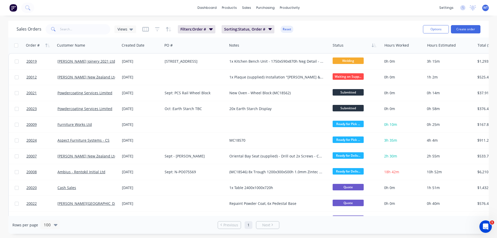
click at [47, 45] on icon "button" at bounding box center [47, 45] width 5 height 4
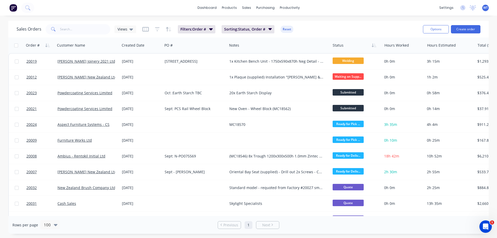
click at [45, 46] on button "button" at bounding box center [48, 45] width 8 height 8
click at [46, 46] on icon "button" at bounding box center [46, 46] width 2 height 4
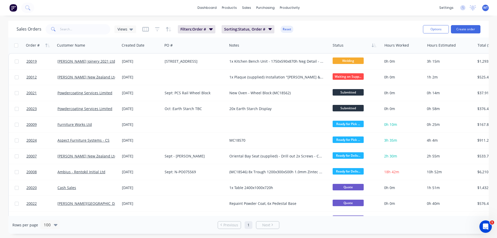
click at [111, 46] on icon "button" at bounding box center [110, 45] width 5 height 4
click at [299, 30] on button "Reset" at bounding box center [299, 29] width 13 height 7
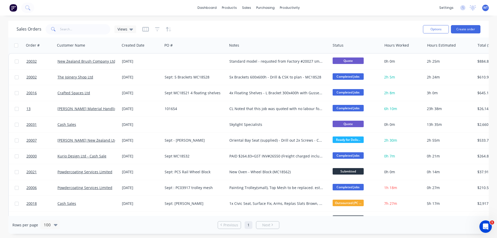
click at [48, 46] on icon "button" at bounding box center [49, 46] width 2 height 4
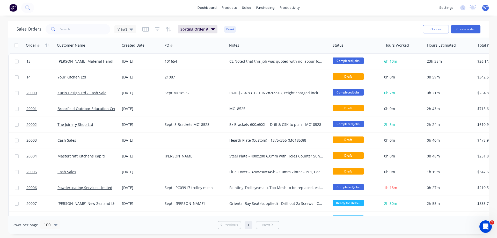
click at [130, 30] on icon at bounding box center [132, 29] width 4 height 6
click at [133, 63] on button "Save new view" at bounding box center [150, 62] width 69 height 8
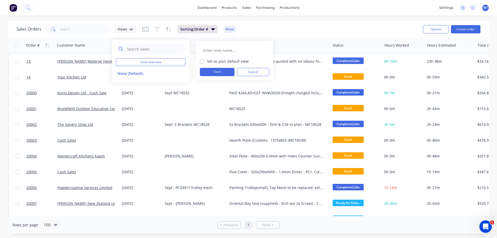
click at [219, 48] on input "text" at bounding box center [235, 50] width 64 height 10
type input "G"
type input "WEI"
click at [207, 62] on label "Set as your default view" at bounding box center [227, 61] width 41 height 5
click at [202, 62] on input "Set as your default view" at bounding box center [202, 61] width 4 height 5
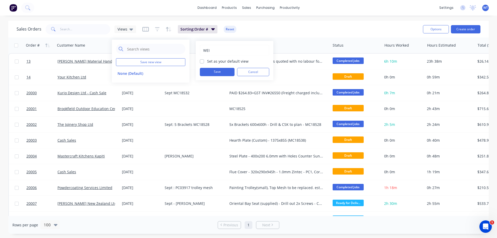
checkbox input "true"
click at [214, 71] on button "Save" at bounding box center [217, 72] width 35 height 8
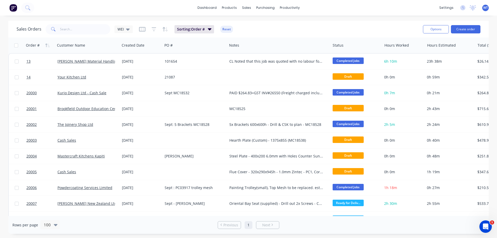
click at [259, 27] on div "Sales Orders WEI Sorting: Order # Reset" at bounding box center [218, 29] width 403 height 13
click at [126, 29] on icon at bounding box center [128, 29] width 4 height 6
click at [127, 83] on button "WEI (Default)" at bounding box center [145, 84] width 59 height 6
click at [125, 30] on div "WEI" at bounding box center [124, 29] width 12 height 5
click at [126, 74] on button "None" at bounding box center [145, 73] width 59 height 6
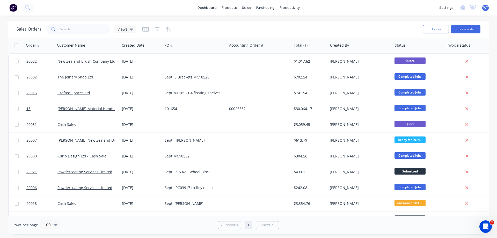
click at [131, 30] on icon at bounding box center [132, 29] width 4 height 2
click at [125, 83] on button "WEI (Default)" at bounding box center [145, 84] width 59 height 6
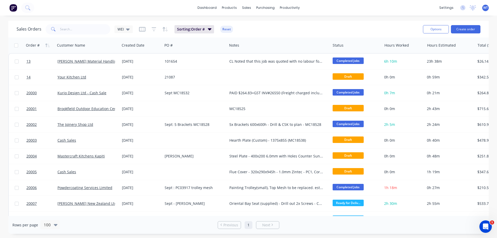
click at [142, 30] on icon "button" at bounding box center [142, 29] width 6 height 5
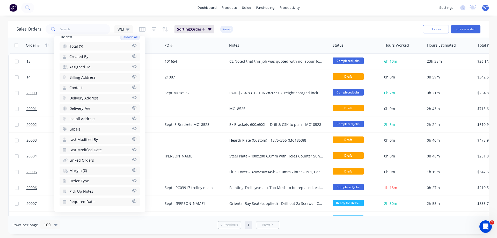
scroll to position [183, 0]
click at [132, 169] on icon "button" at bounding box center [134, 168] width 4 height 3
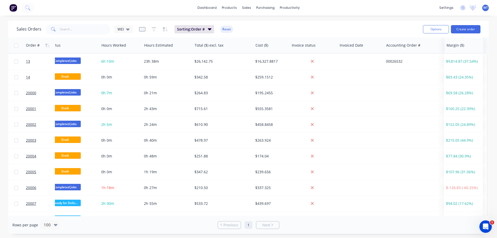
scroll to position [0, 283]
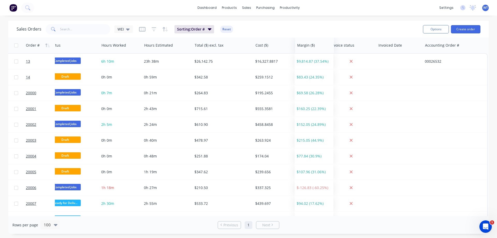
drag, startPoint x: 460, startPoint y: 47, endPoint x: 306, endPoint y: 47, distance: 153.9
click at [0, 0] on div at bounding box center [0, 0] width 0 height 0
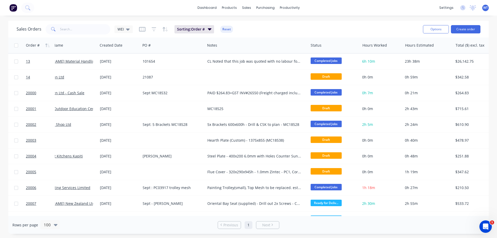
scroll to position [0, 0]
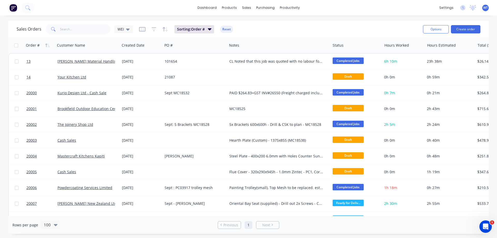
click at [127, 30] on icon at bounding box center [128, 29] width 4 height 2
click at [135, 63] on button "Save new view" at bounding box center [150, 62] width 69 height 8
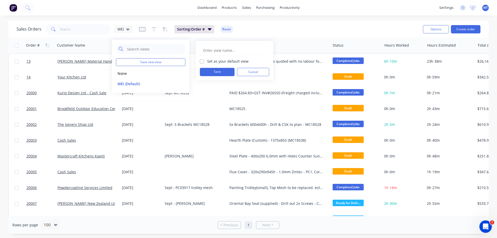
click at [209, 51] on input "text" at bounding box center [235, 50] width 64 height 10
type input "WEI"
click at [207, 61] on label "Set as your default view" at bounding box center [227, 61] width 41 height 5
click at [203, 61] on input "Set as your default view" at bounding box center [202, 61] width 4 height 5
checkbox input "true"
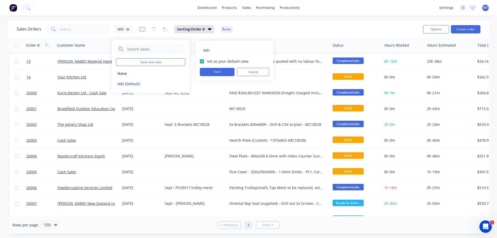
click at [211, 72] on button "Save" at bounding box center [217, 72] width 35 height 8
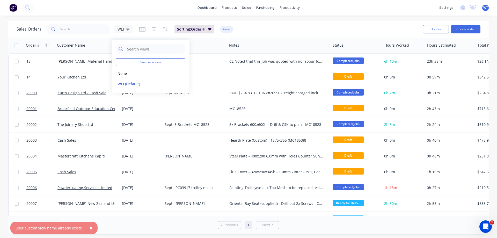
click at [0, 0] on button "edit" at bounding box center [0, 0] width 0 height 0
click at [214, 72] on button "Update" at bounding box center [217, 72] width 35 height 8
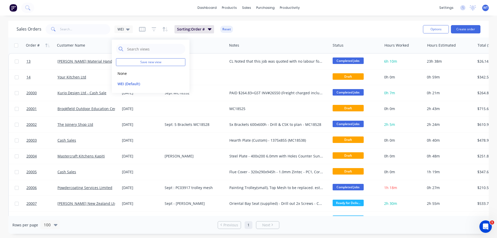
click at [129, 73] on button "None" at bounding box center [145, 73] width 59 height 6
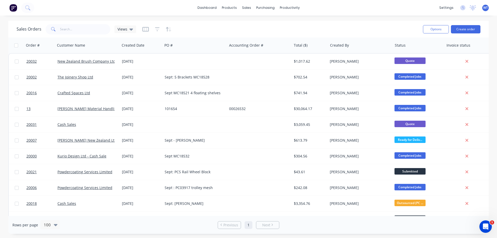
click at [122, 30] on span "Views" at bounding box center [123, 28] width 10 height 5
click at [124, 82] on button "WEI (Default)" at bounding box center [145, 84] width 59 height 6
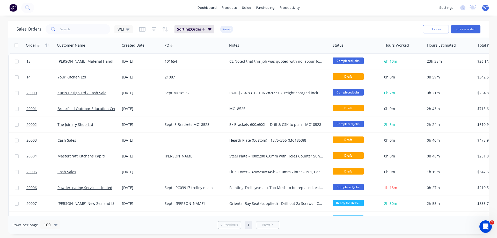
click at [303, 28] on div "Sales Orders WEI Sorting: Order # Reset" at bounding box center [218, 29] width 403 height 13
click at [442, 28] on button "Options" at bounding box center [436, 29] width 26 height 8
click at [277, 29] on div "Sales Orders WEI Sorting: Order # Reset" at bounding box center [218, 29] width 403 height 13
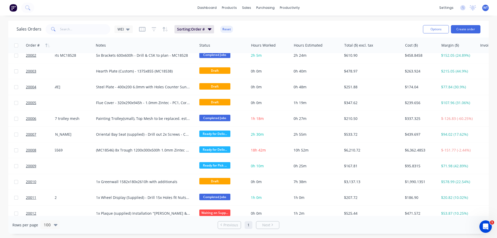
scroll to position [0, 133]
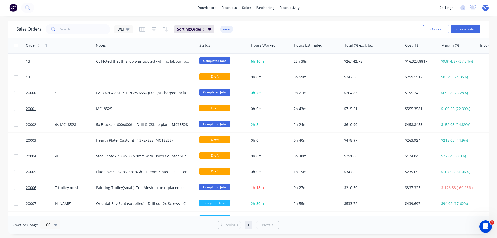
click at [433, 30] on button "Options" at bounding box center [436, 29] width 26 height 8
click at [409, 61] on div "Export" at bounding box center [421, 63] width 48 height 8
click at [297, 31] on div "Sales Orders WEI Sorting: Order # Reset" at bounding box center [218, 29] width 403 height 13
click at [297, 30] on div "Sales Orders WEI Sorting: Order # Reset" at bounding box center [218, 29] width 403 height 13
click at [210, 8] on link "dashboard" at bounding box center [207, 8] width 24 height 8
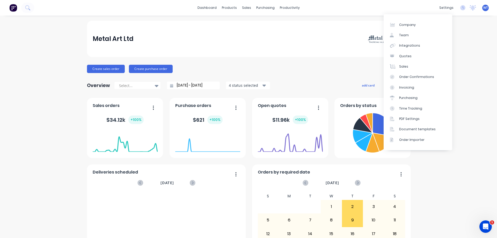
click at [407, 35] on div "Team" at bounding box center [404, 35] width 10 height 5
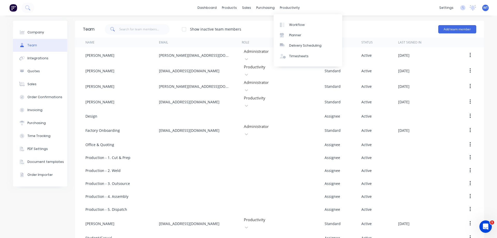
click at [295, 56] on div "Timesheets" at bounding box center [298, 56] width 19 height 5
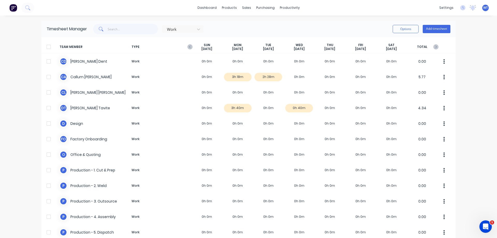
click at [187, 28] on div at bounding box center [180, 29] width 26 height 6
click at [139, 30] on input "text" at bounding box center [133, 29] width 51 height 10
click at [250, 30] on div "Work Options Add timesheet" at bounding box center [269, 29] width 364 height 10
